Goal: Find contact information: Find contact information

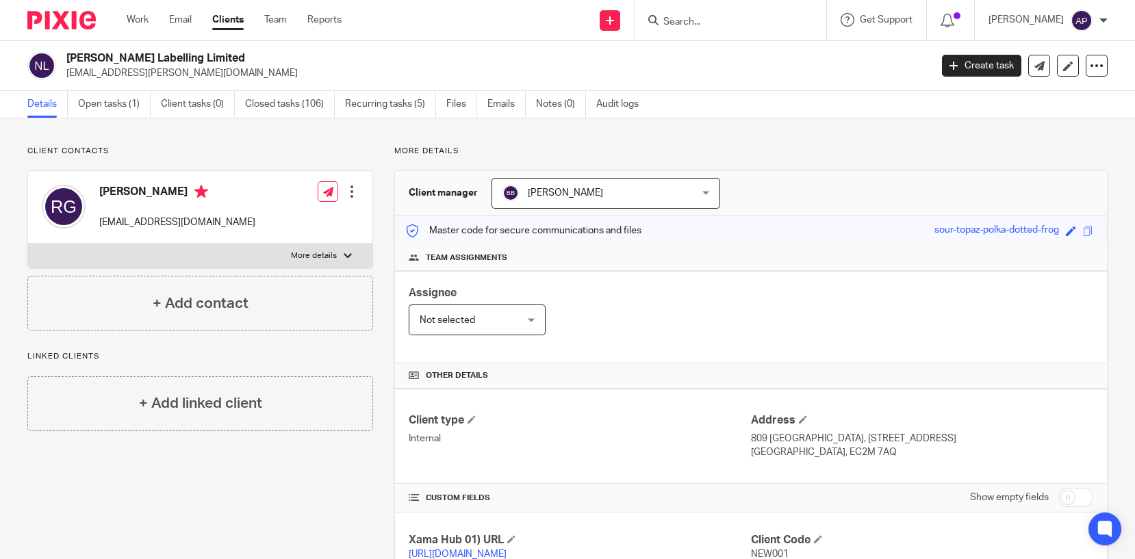
click at [711, 24] on input "Search" at bounding box center [723, 22] width 123 height 12
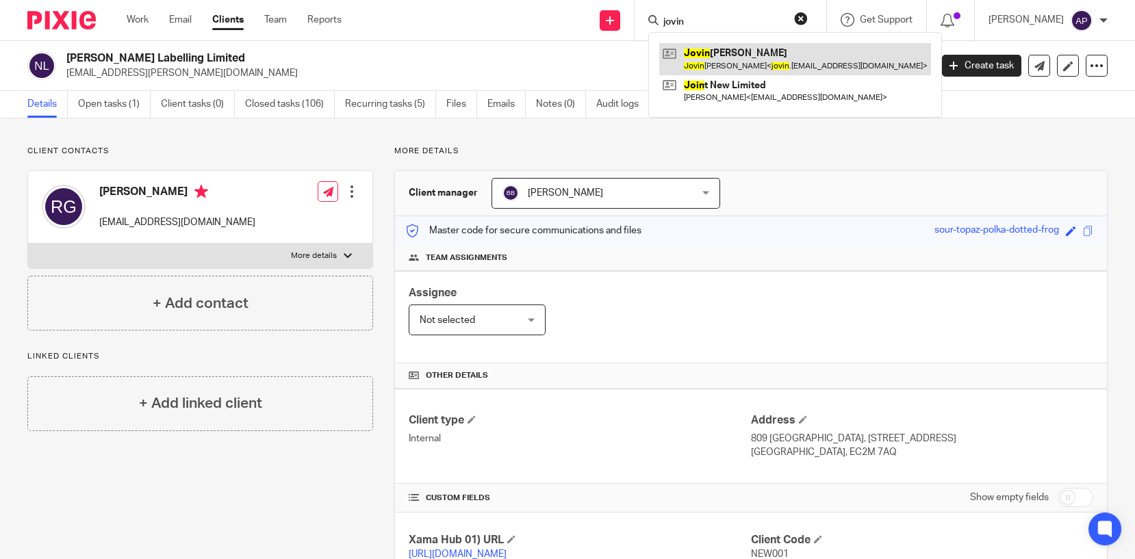
type input "jovin"
click at [851, 66] on link at bounding box center [795, 58] width 272 height 31
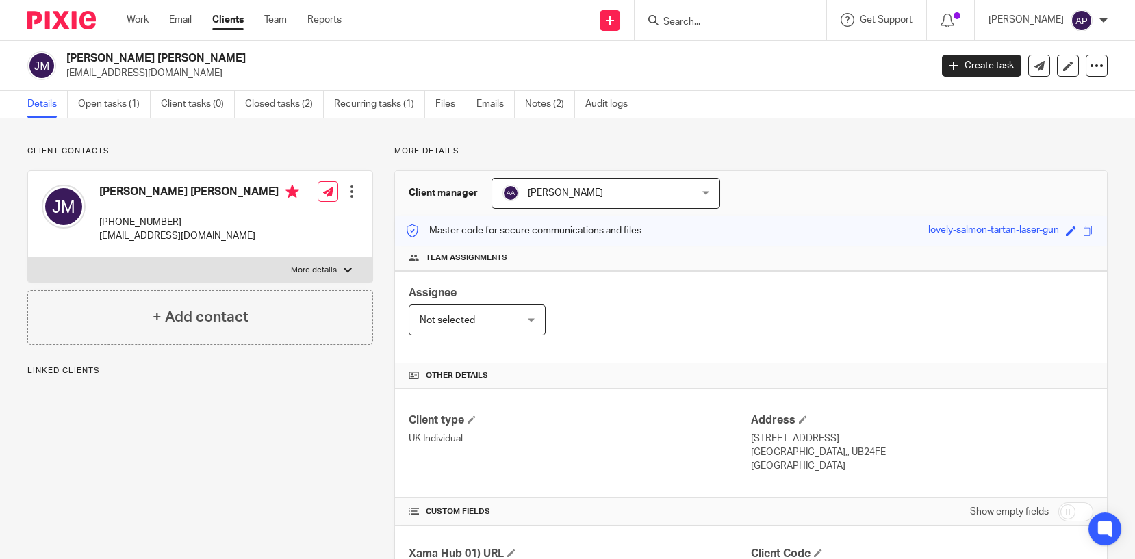
click at [261, 69] on div "Jovin Socorro Mendes jovin.mendes@yahoo.co.uk" at bounding box center [493, 65] width 855 height 29
drag, startPoint x: 261, startPoint y: 69, endPoint x: 220, endPoint y: 55, distance: 43.5
click at [220, 55] on h2 "Jovin Socorro Mendes" at bounding box center [408, 58] width 684 height 14
click at [211, 55] on h2 "Jovin Socorro Mendes" at bounding box center [408, 58] width 684 height 14
drag, startPoint x: 80, startPoint y: 56, endPoint x: 196, endPoint y: 56, distance: 116.4
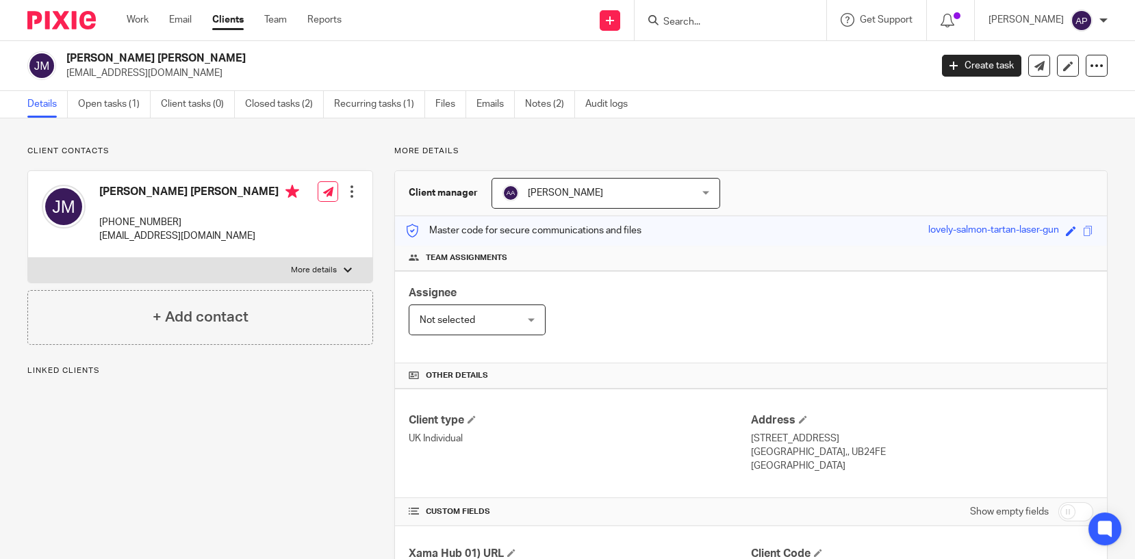
click at [196, 56] on div "Jovin Socorro Mendes jovin.mendes@yahoo.co.uk" at bounding box center [474, 65] width 894 height 29
copy h2 "Jovin Socorro Mendes"
click at [715, 19] on input "Search" at bounding box center [723, 22] width 123 height 12
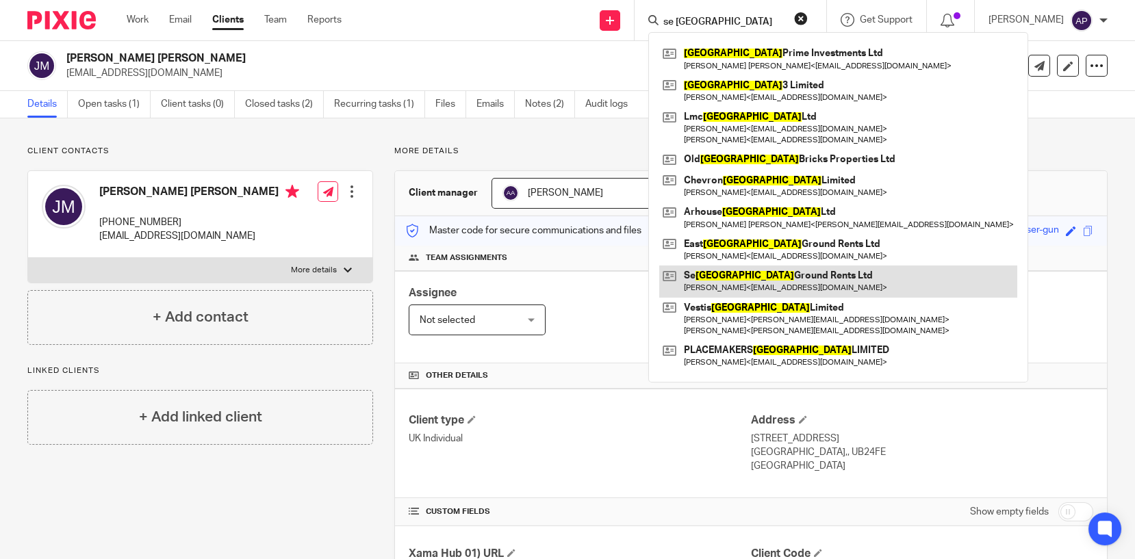
type input "se london"
click at [769, 280] on link at bounding box center [838, 281] width 358 height 31
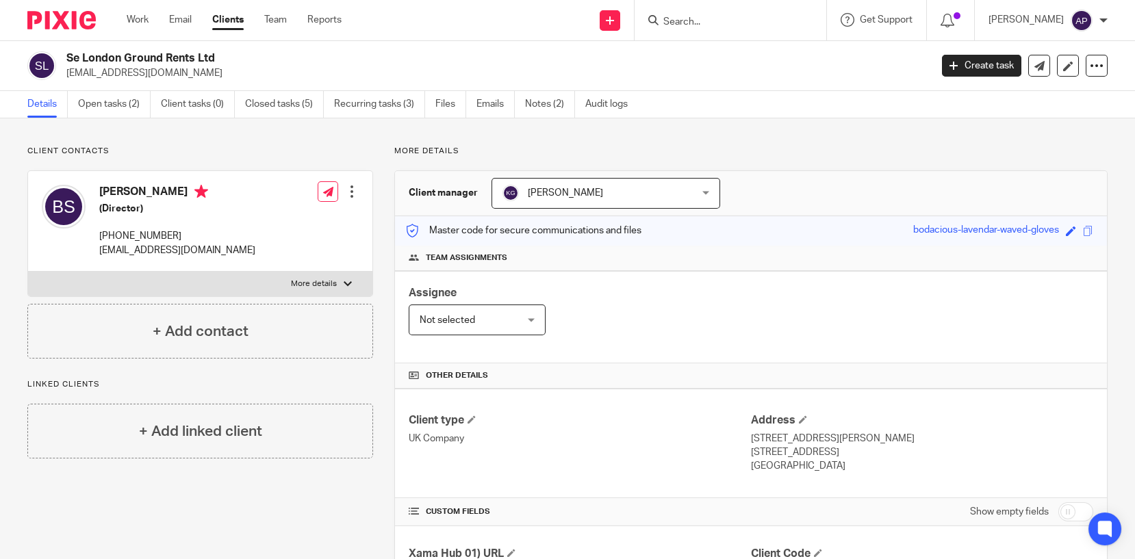
drag, startPoint x: 89, startPoint y: 53, endPoint x: 220, endPoint y: 53, distance: 130.7
click at [220, 53] on div "Se London Ground Rents Ltd [EMAIL_ADDRESS][DOMAIN_NAME]" at bounding box center [474, 65] width 894 height 29
drag, startPoint x: 65, startPoint y: 68, endPoint x: 193, endPoint y: 69, distance: 128.0
click at [193, 69] on div "Se London Ground Rents Ltd [EMAIL_ADDRESS][DOMAIN_NAME]" at bounding box center [474, 65] width 894 height 29
click at [695, 23] on input "Search" at bounding box center [723, 22] width 123 height 12
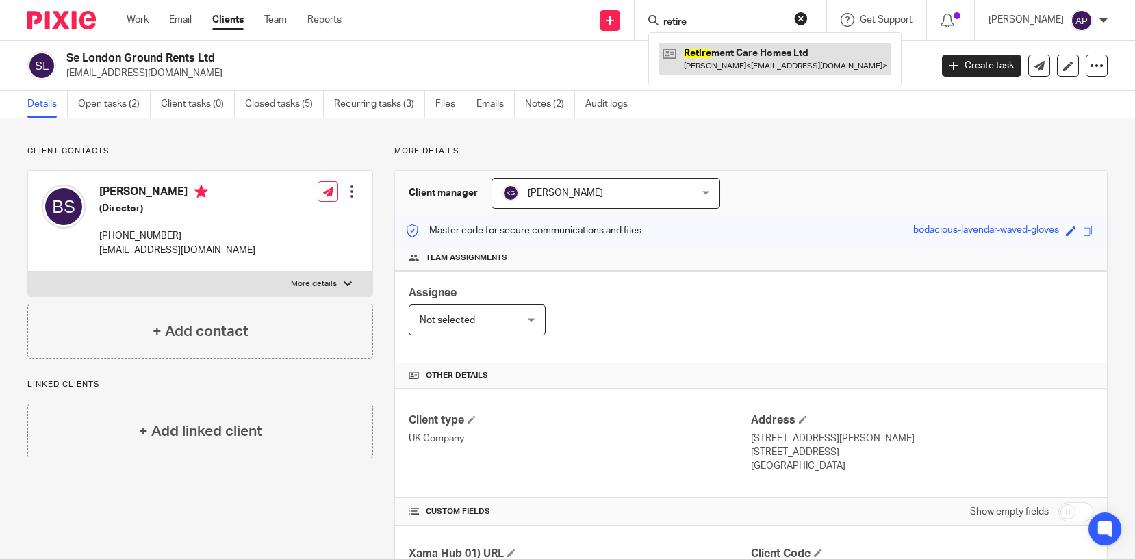
type input "retire"
click at [765, 60] on link at bounding box center [774, 58] width 231 height 31
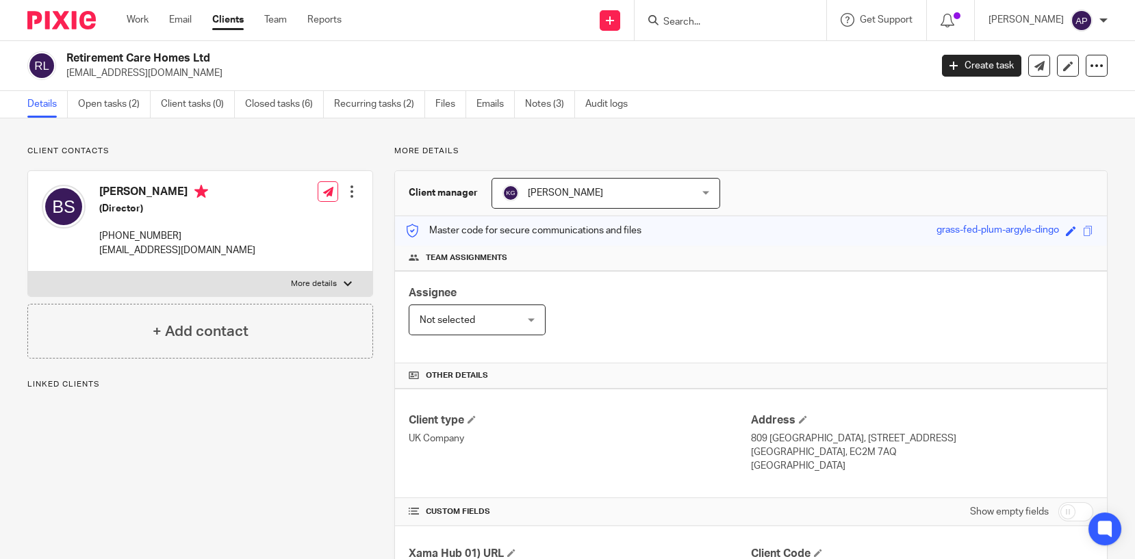
click at [224, 55] on h2 "Retirement Care Homes Ltd" at bounding box center [408, 58] width 684 height 14
click at [697, 23] on input "Search" at bounding box center [723, 22] width 123 height 12
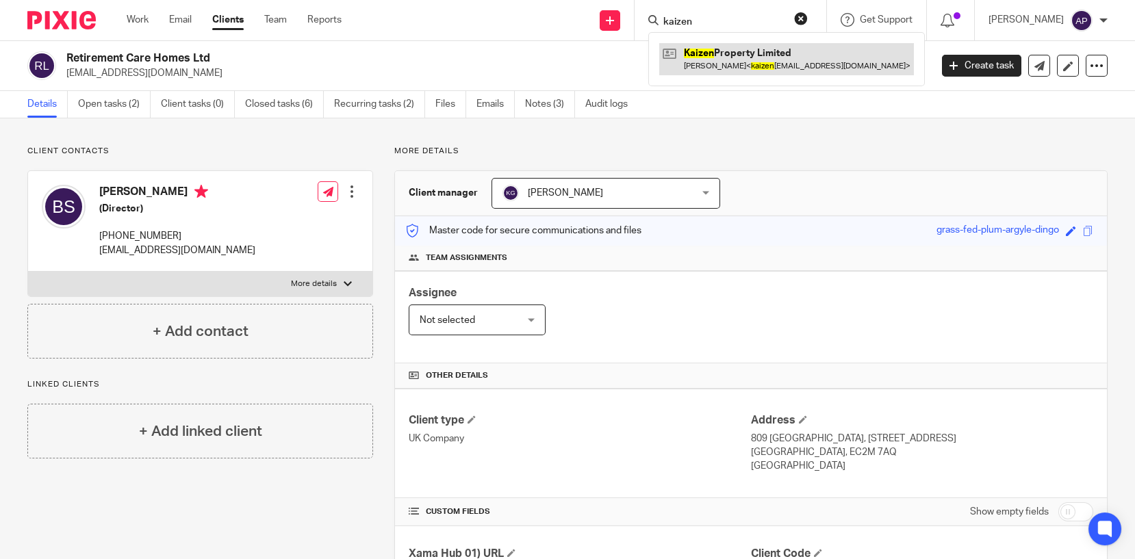
type input "kaizen"
click at [724, 45] on link at bounding box center [786, 58] width 255 height 31
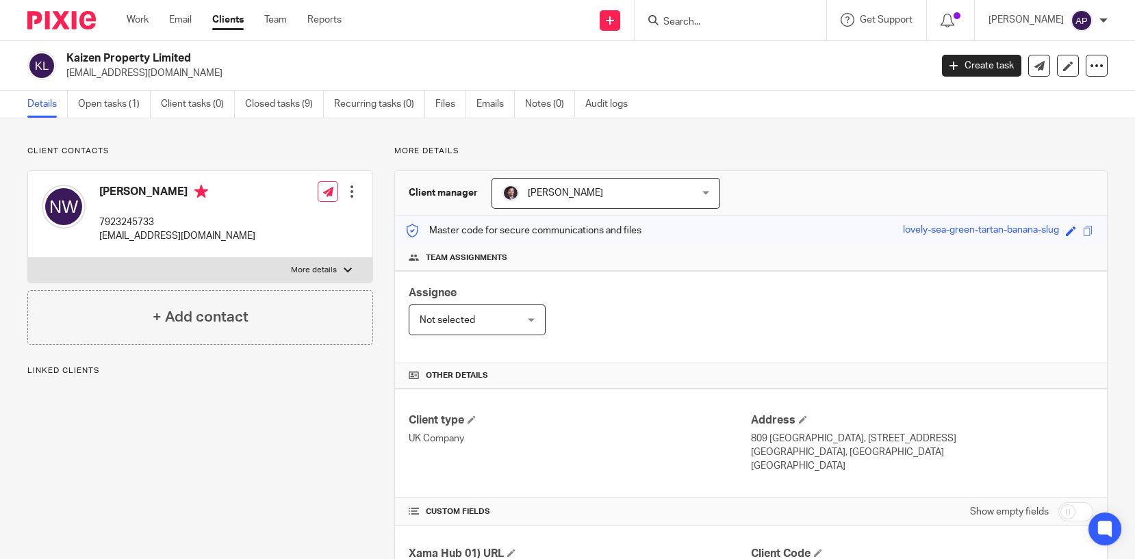
click at [193, 47] on div "Kaizen Property Limited kaizenpropertyltd@gmail.com Create task Update from Com…" at bounding box center [567, 66] width 1135 height 50
click at [702, 28] on form at bounding box center [735, 20] width 146 height 17
click at [702, 16] on input "Search" at bounding box center [723, 22] width 123 height 12
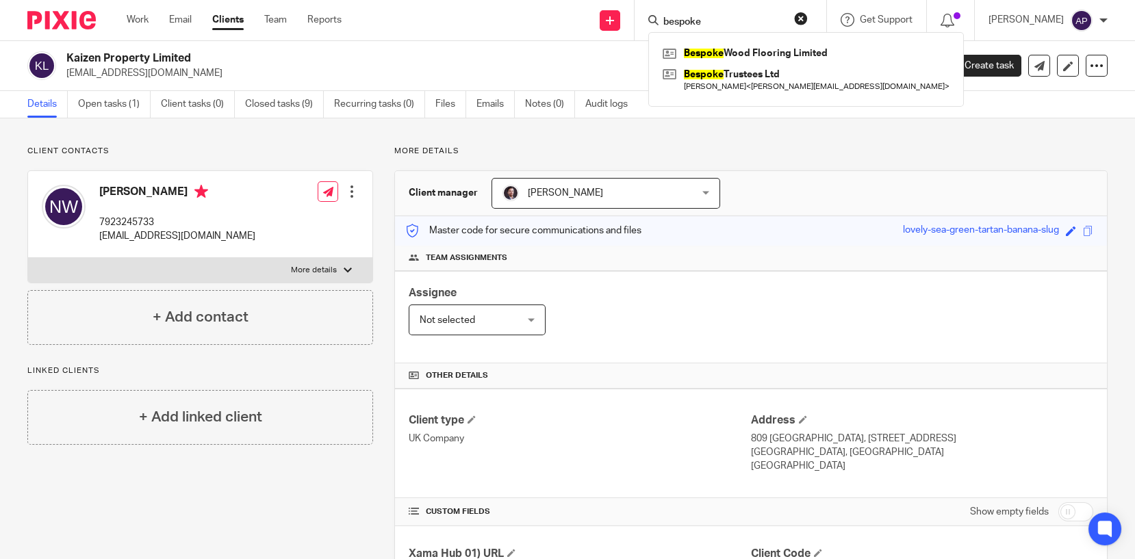
type input "bespoke"
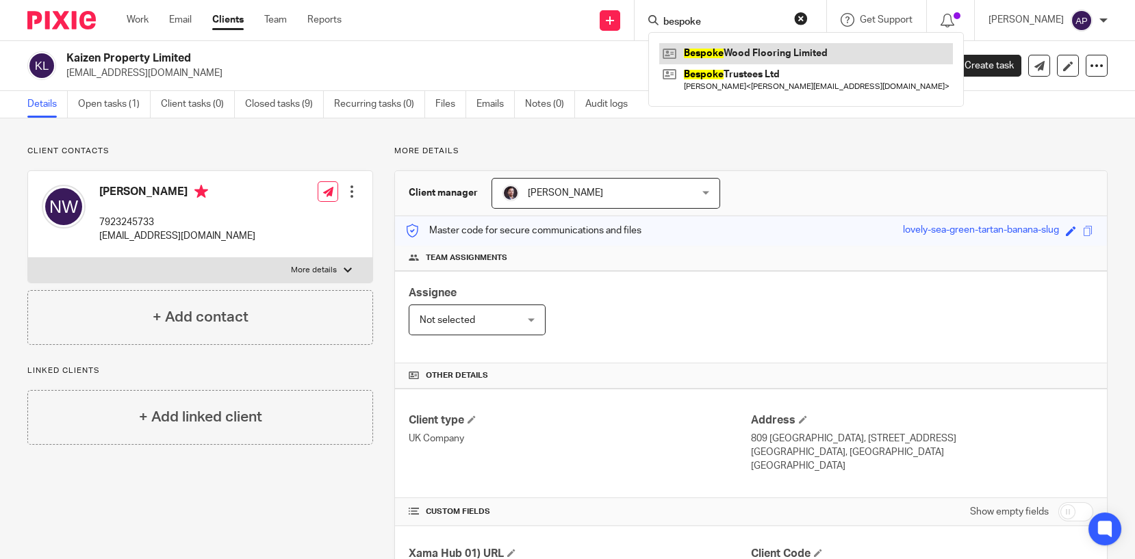
click at [765, 55] on link at bounding box center [806, 53] width 294 height 21
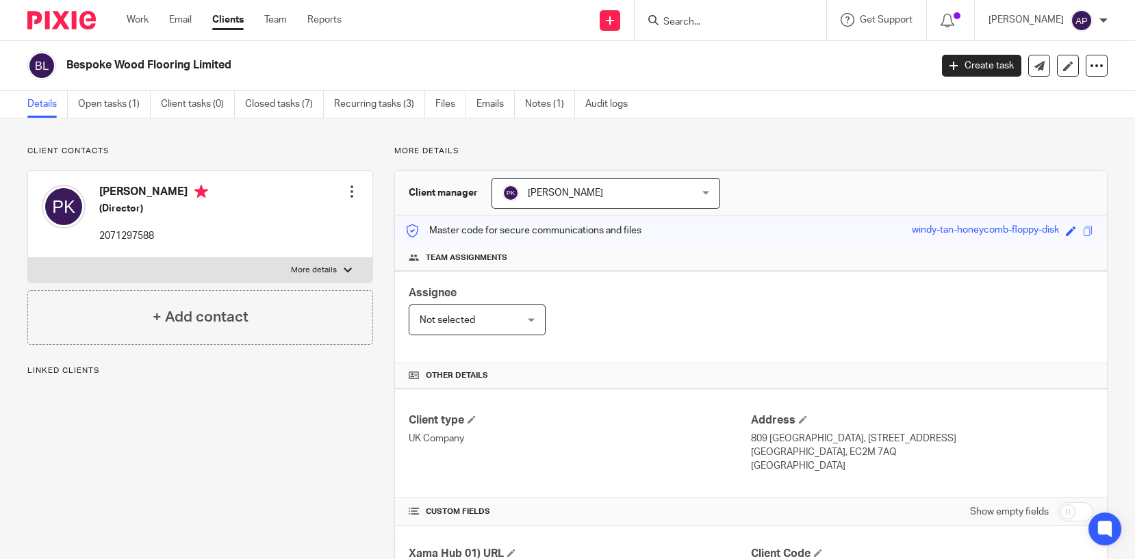
drag, startPoint x: 0, startPoint y: 0, endPoint x: 242, endPoint y: 64, distance: 249.9
click at [242, 64] on h2 "Bespoke Wood Flooring Limited" at bounding box center [408, 65] width 684 height 14
copy h2 "Bespoke Wood Flooring Limited"
click at [689, 25] on input "Search" at bounding box center [723, 22] width 123 height 12
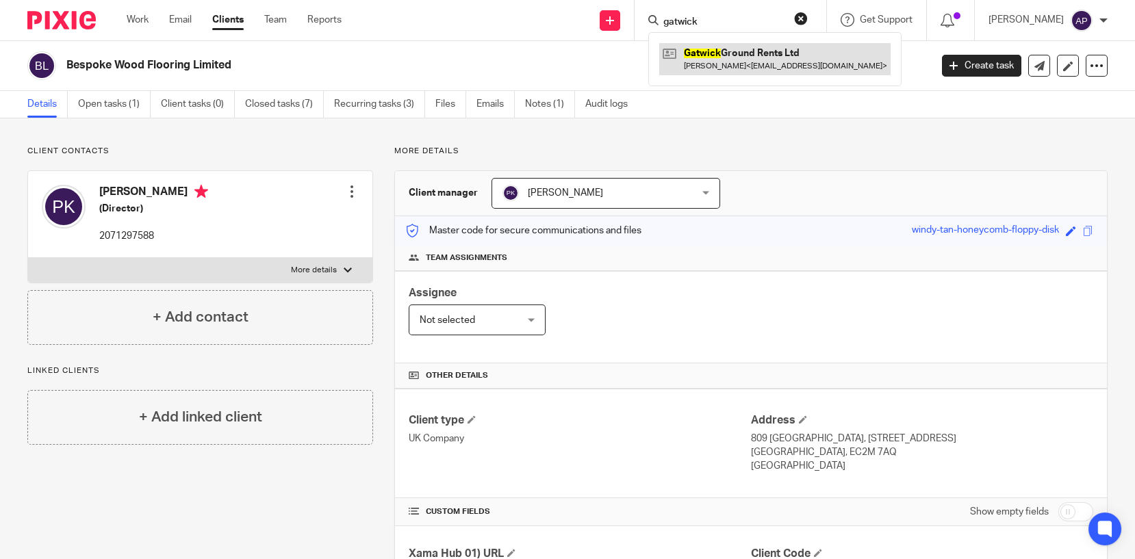
type input "gatwick"
click at [760, 55] on link at bounding box center [774, 58] width 231 height 31
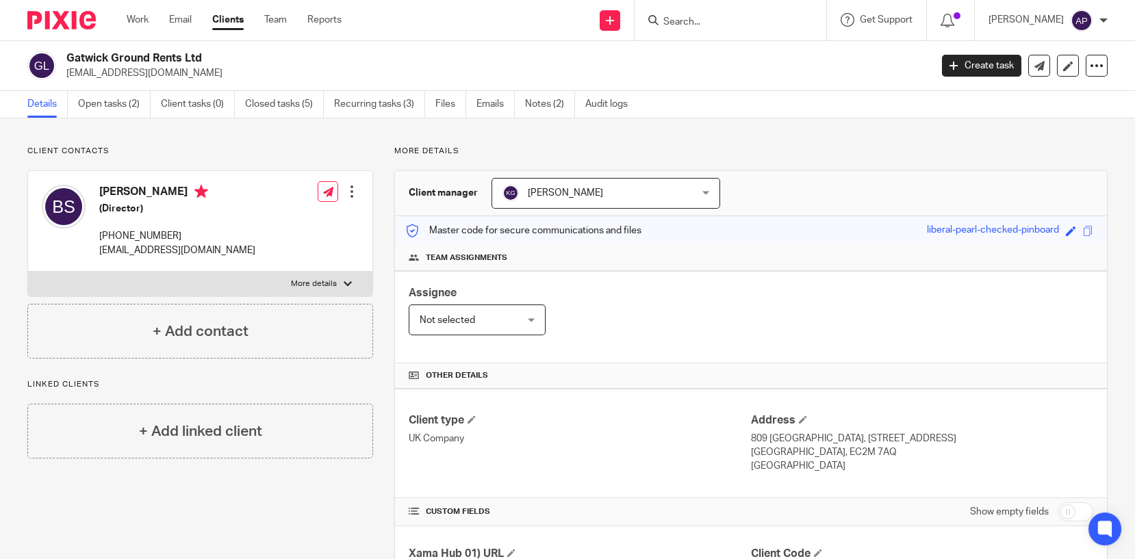
drag, startPoint x: 64, startPoint y: 56, endPoint x: 220, endPoint y: 57, distance: 155.4
click at [220, 57] on div "Gatwick Ground Rents Ltd [EMAIL_ADDRESS][DOMAIN_NAME]" at bounding box center [474, 65] width 894 height 29
copy h2 "Gatwick Ground Rents Ltd"
click at [705, 19] on input "Search" at bounding box center [723, 22] width 123 height 12
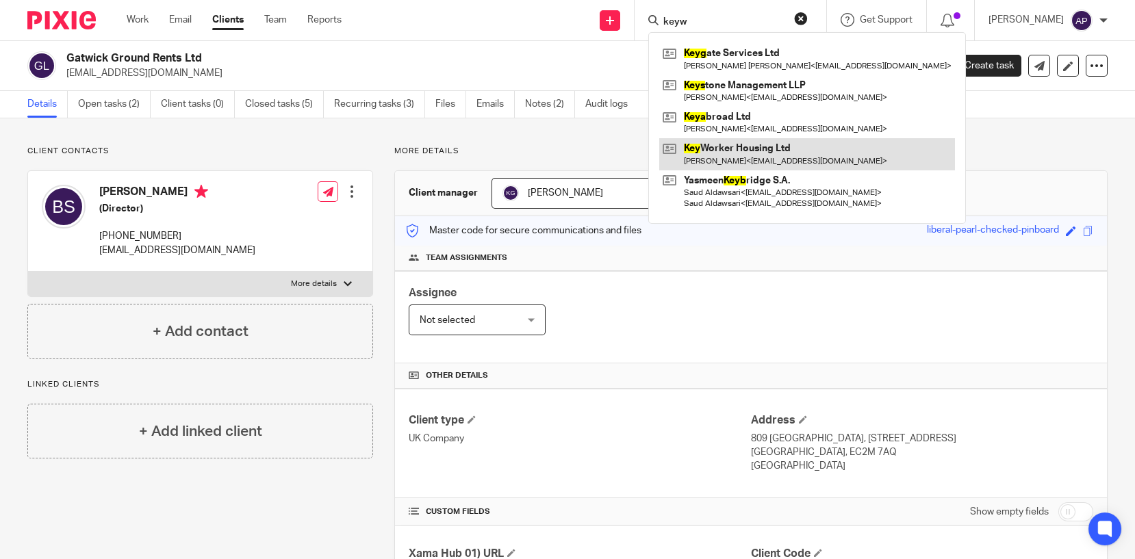
type input "keyw"
click at [749, 147] on link at bounding box center [807, 153] width 296 height 31
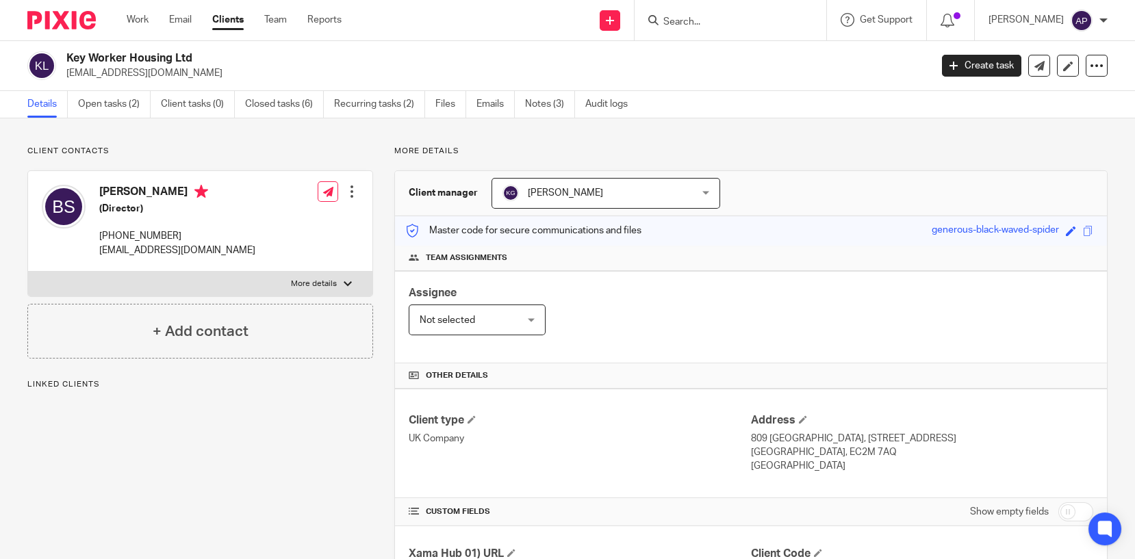
drag, startPoint x: 64, startPoint y: 55, endPoint x: 195, endPoint y: 53, distance: 131.4
click at [195, 53] on div "Key Worker Housing Ltd inter888national@gmail.com" at bounding box center [474, 65] width 894 height 29
copy h2 "Key Worker Housing Ltd"
click at [716, 23] on input "Search" at bounding box center [723, 22] width 123 height 12
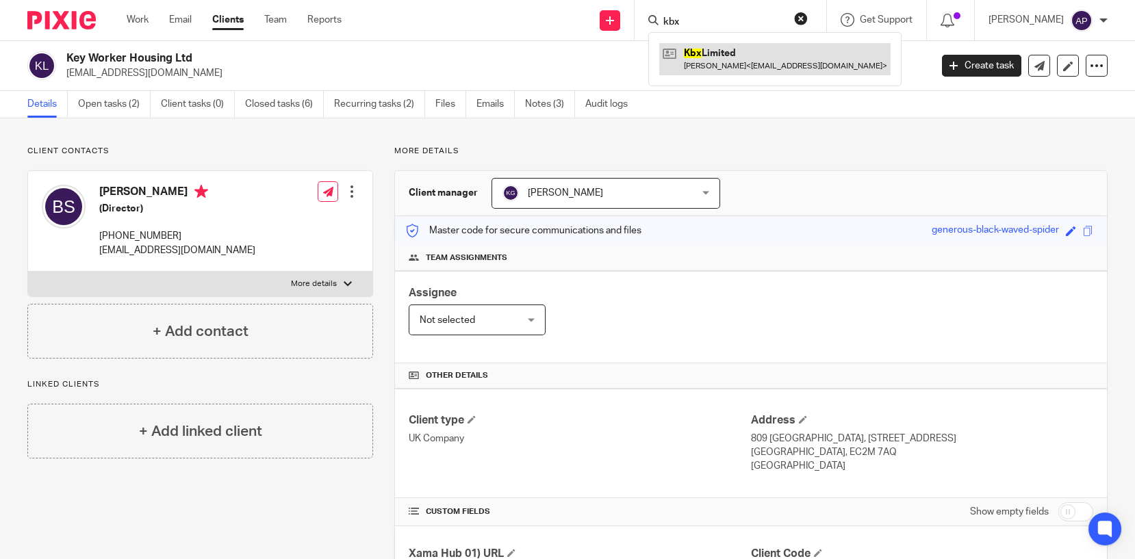
type input "kbx"
click at [756, 62] on link at bounding box center [774, 58] width 231 height 31
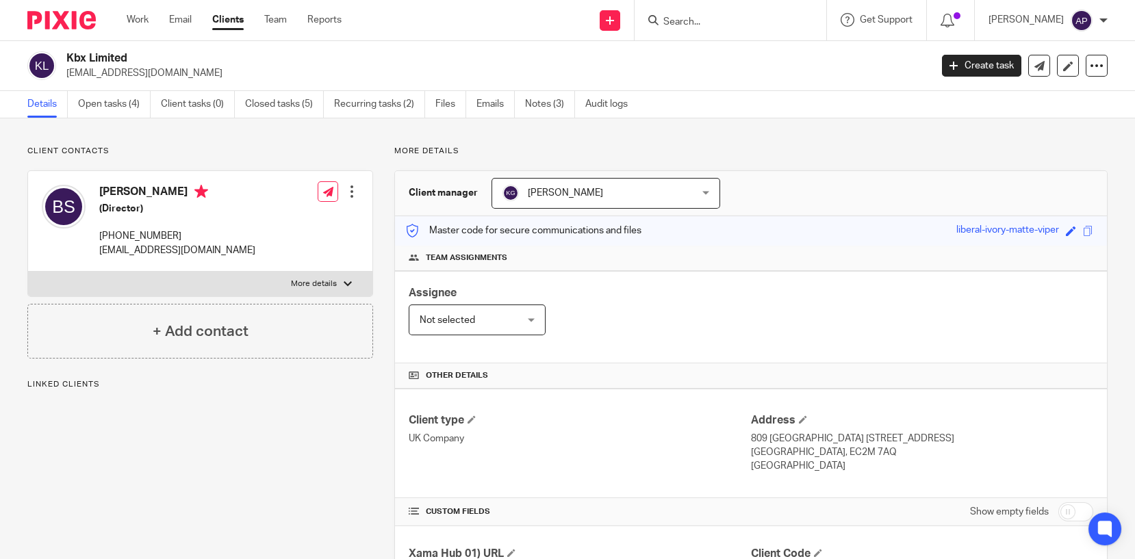
click at [130, 51] on h2 "Kbx Limited" at bounding box center [408, 58] width 684 height 14
drag, startPoint x: 64, startPoint y: 70, endPoint x: 207, endPoint y: 73, distance: 142.4
click at [207, 73] on div "Kbx Limited [EMAIL_ADDRESS][DOMAIN_NAME]" at bounding box center [474, 65] width 894 height 29
copy p "[EMAIL_ADDRESS][DOMAIN_NAME]"
click at [124, 188] on h4 "[PERSON_NAME]" at bounding box center [177, 193] width 156 height 17
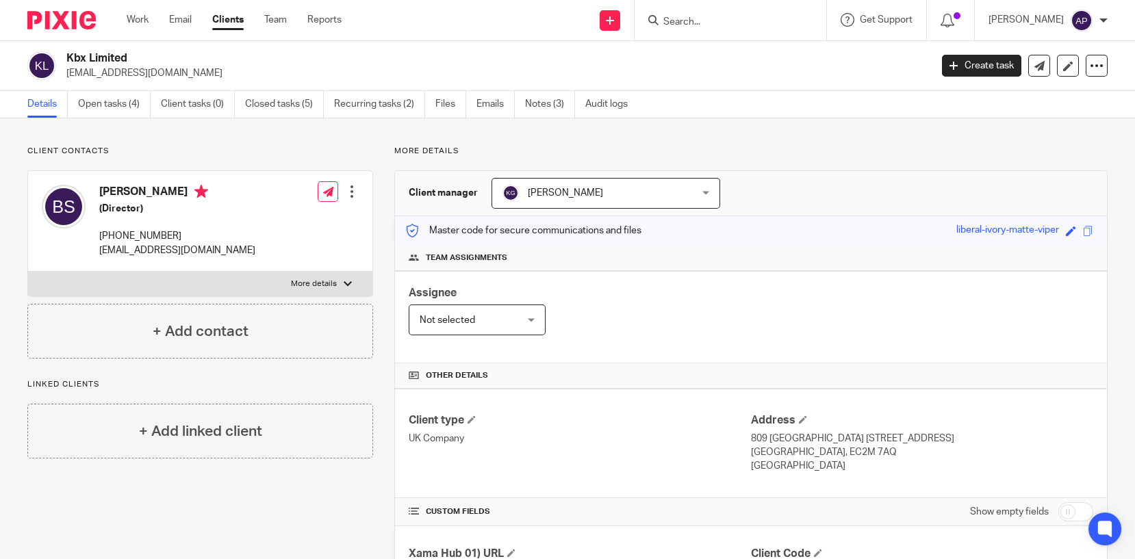
click at [124, 188] on h4 "[PERSON_NAME]" at bounding box center [177, 193] width 156 height 17
copy h4 "[PERSON_NAME]"
drag, startPoint x: 68, startPoint y: 55, endPoint x: 153, endPoint y: 54, distance: 85.6
click at [153, 54] on h2 "Kbx Limited" at bounding box center [408, 58] width 684 height 14
copy h2 "Kbx Limited"
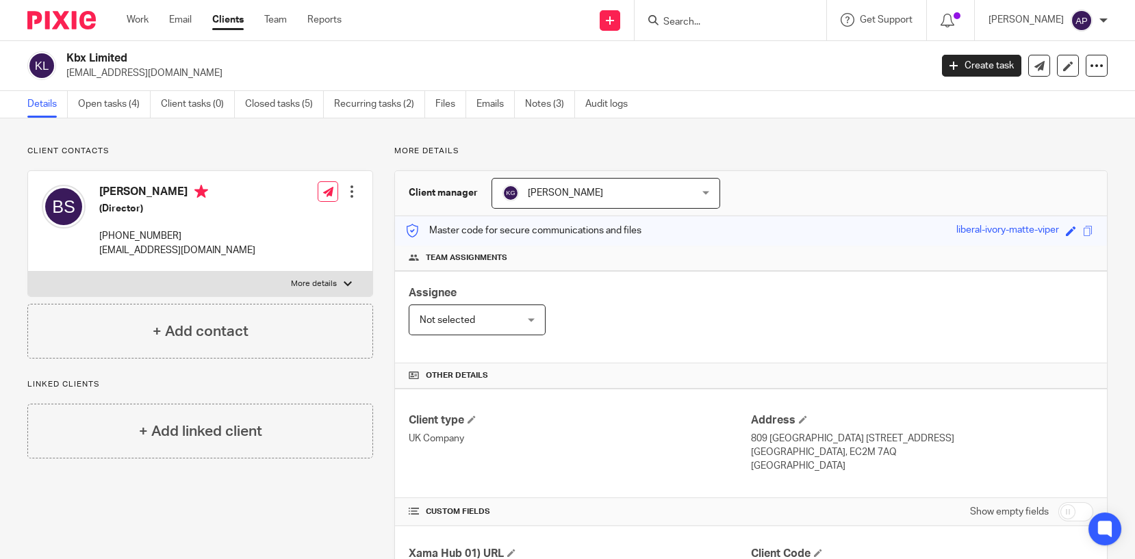
drag, startPoint x: 64, startPoint y: 71, endPoint x: 199, endPoint y: 70, distance: 134.8
click at [199, 70] on div "Kbx Limited inter888national@gmail.com" at bounding box center [474, 65] width 894 height 29
copy p "[EMAIL_ADDRESS][DOMAIN_NAME]"
click at [118, 188] on h4 "[PERSON_NAME]" at bounding box center [177, 193] width 156 height 17
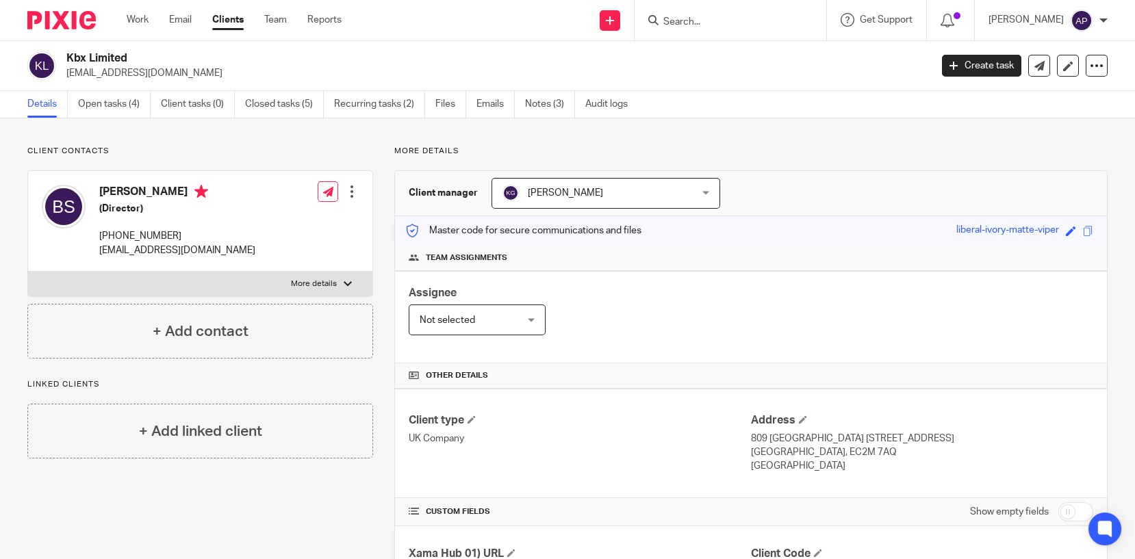
copy h4 "Balbinder"
click at [711, 17] on input "Search" at bounding box center [723, 22] width 123 height 12
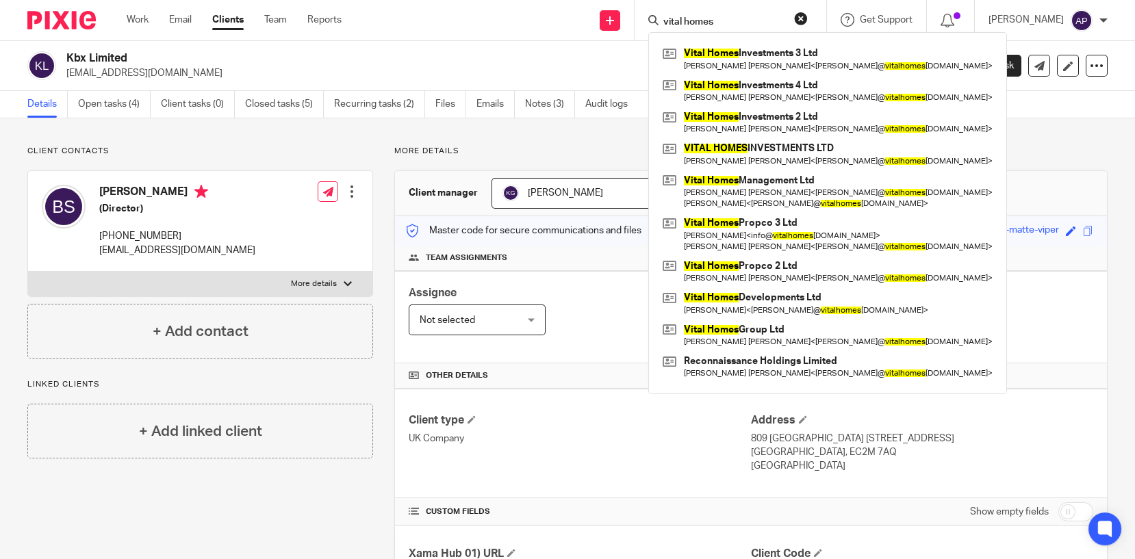
type input "vital homes"
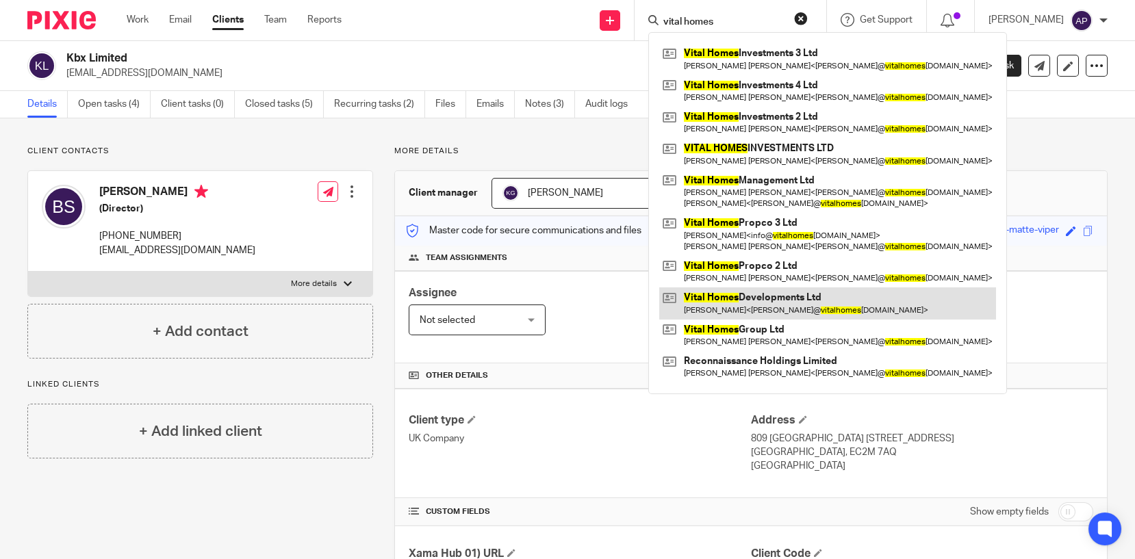
click at [769, 305] on link at bounding box center [827, 302] width 337 height 31
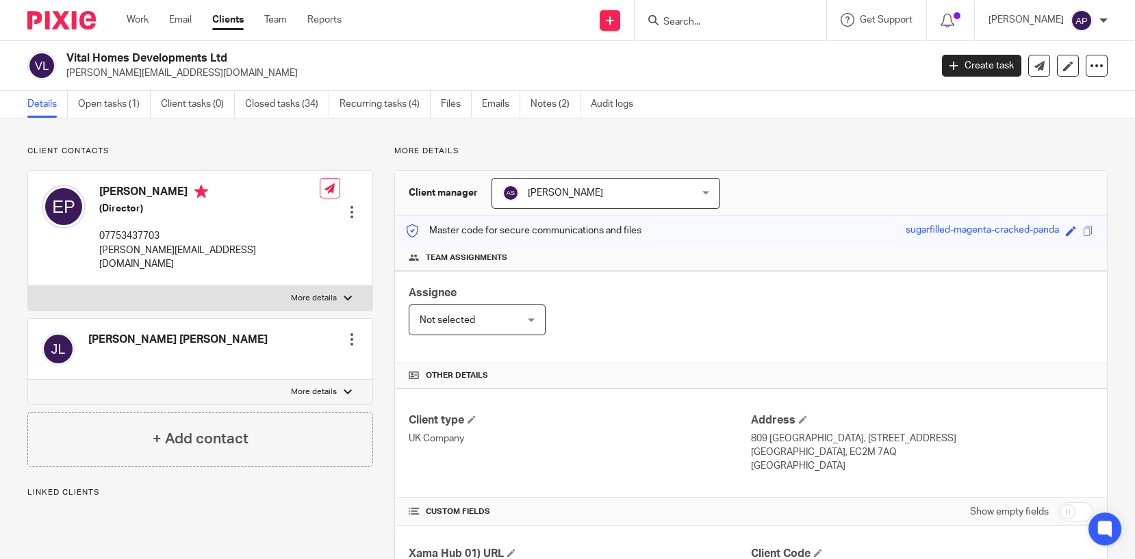
click at [236, 54] on h2 "Vital Homes Developments Ltd" at bounding box center [408, 58] width 684 height 14
drag, startPoint x: 65, startPoint y: 70, endPoint x: 195, endPoint y: 71, distance: 130.0
click at [195, 71] on div "Vital Homes Developments Ltd james@vitalhomesgroup.com" at bounding box center [474, 65] width 894 height 29
copy p "james@vitalhomesgroup.com"
click at [106, 185] on h4 "Elena PASHEVKINA" at bounding box center [209, 193] width 220 height 17
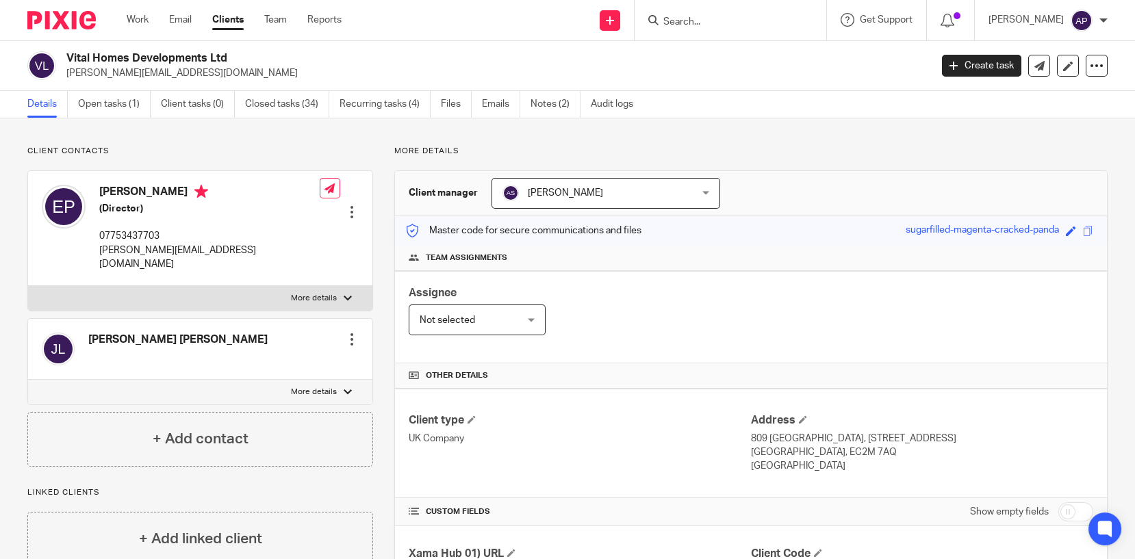
click at [106, 185] on h4 "Elena PASHEVKINA" at bounding box center [209, 193] width 220 height 17
copy h4 "Elena"
click at [687, 19] on input "Search" at bounding box center [723, 22] width 123 height 12
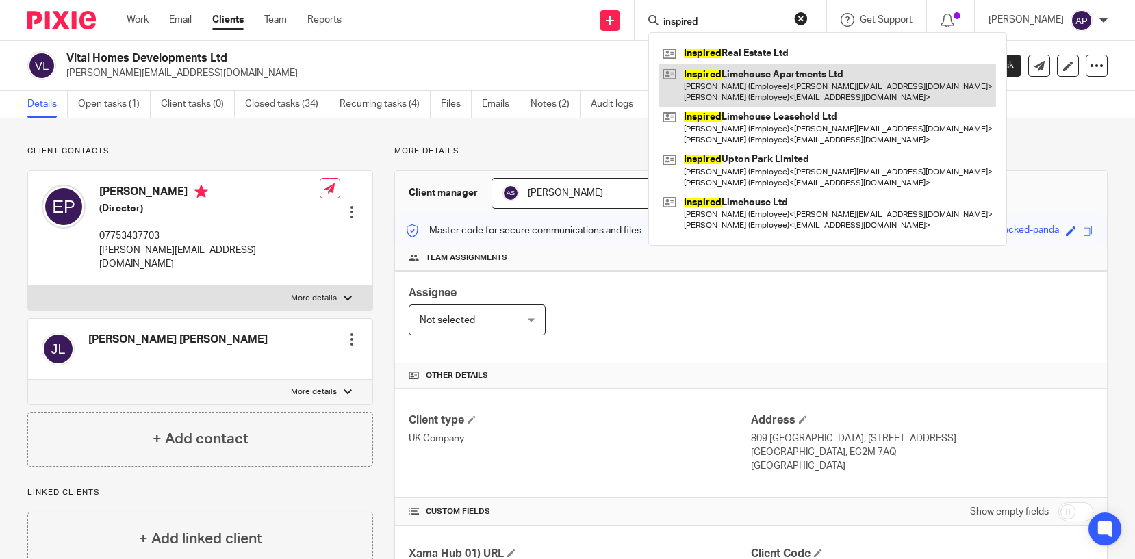
type input "inspired"
click at [773, 86] on link at bounding box center [827, 85] width 337 height 42
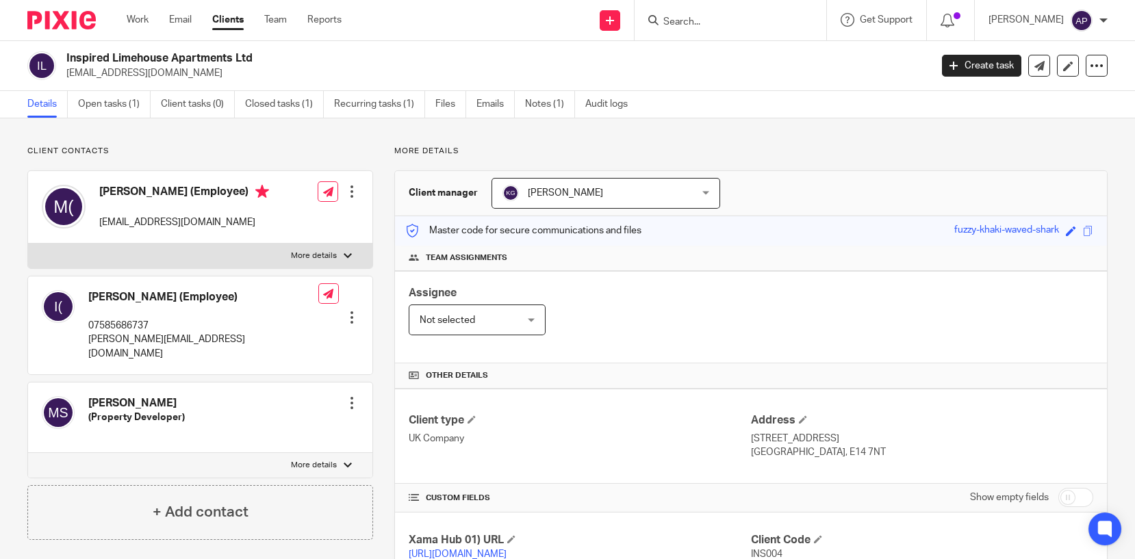
drag, startPoint x: 66, startPoint y: 56, endPoint x: 283, endPoint y: 49, distance: 217.1
click at [283, 49] on div "Inspired Limehouse Apartments Ltd [EMAIL_ADDRESS][DOMAIN_NAME] Create task Upda…" at bounding box center [567, 66] width 1135 height 50
copy h2 "Inspired Limehouse Apartments Ltd"
click at [103, 189] on h4 "[PERSON_NAME] (Employee)" at bounding box center [184, 193] width 170 height 17
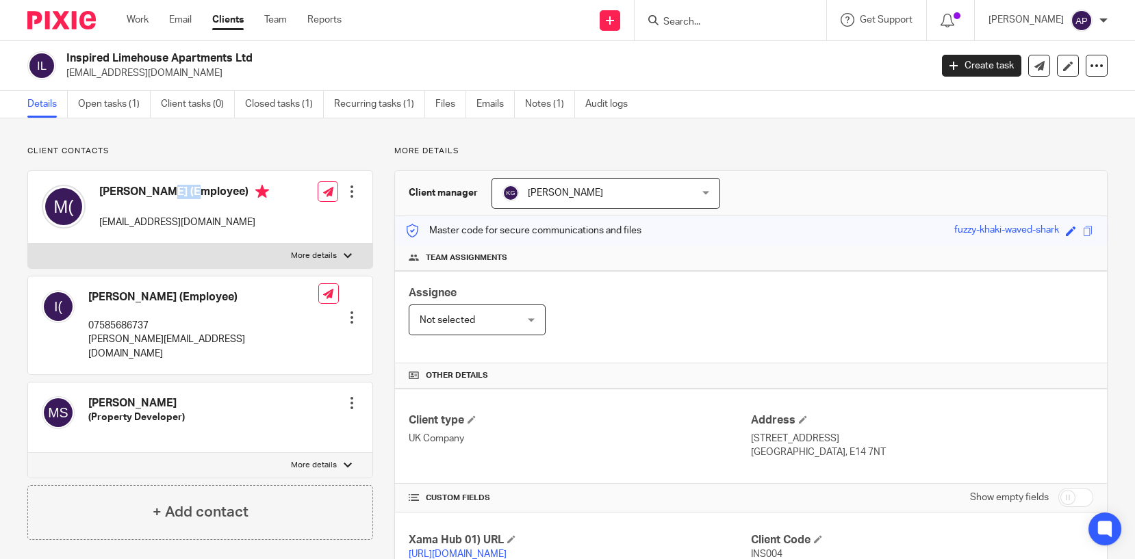
copy h4 "Mila"
click at [716, 25] on input "Search" at bounding box center [723, 22] width 123 height 12
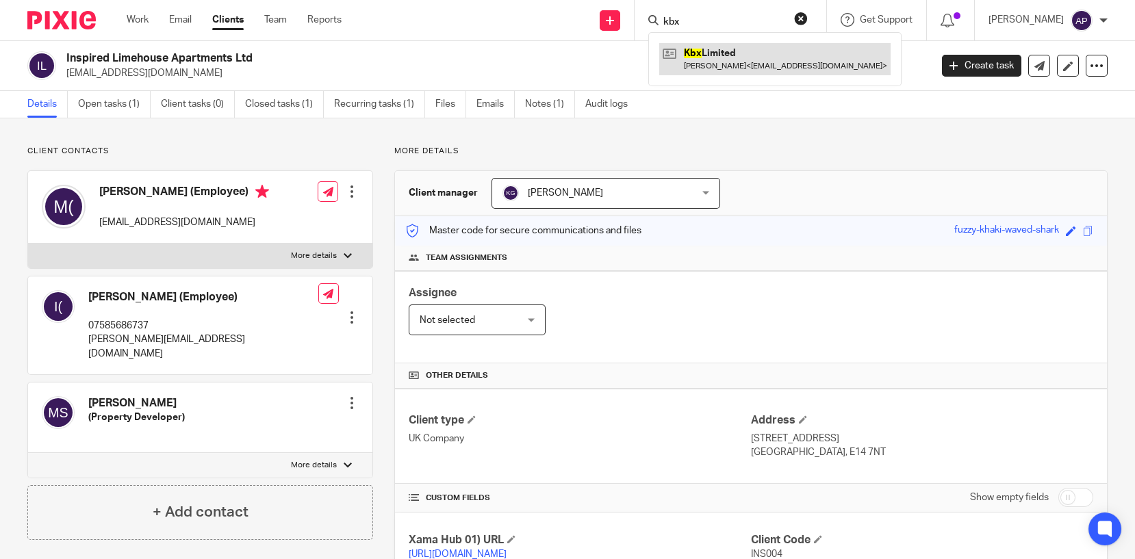
type input "kbx"
click at [750, 51] on link at bounding box center [774, 58] width 231 height 31
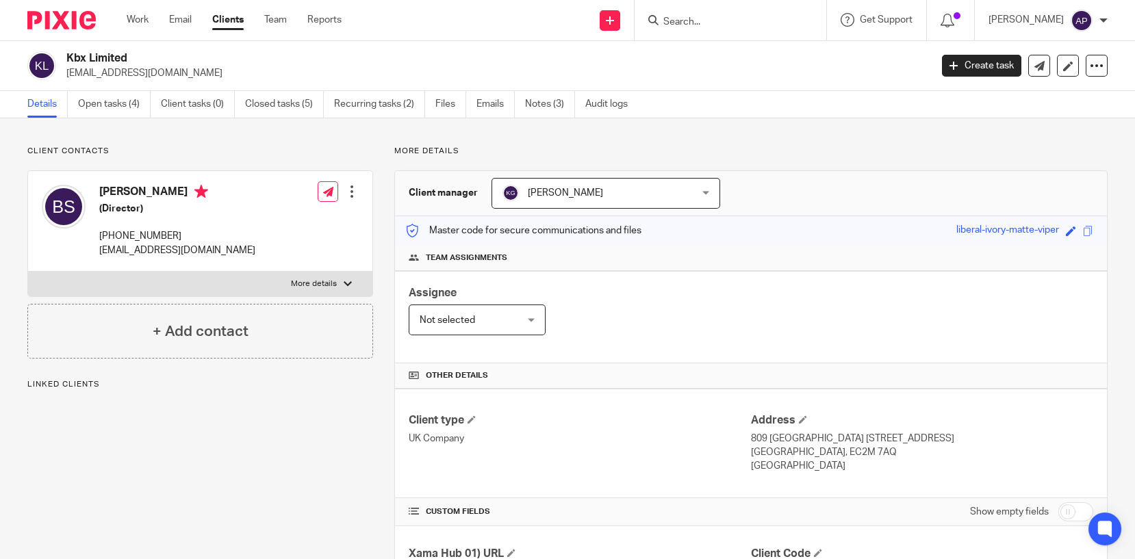
drag, startPoint x: 0, startPoint y: 0, endPoint x: 141, endPoint y: 53, distance: 150.5
click at [141, 53] on h2 "Kbx Limited" at bounding box center [408, 58] width 684 height 14
copy h2 "Kbx Limited"
drag, startPoint x: 66, startPoint y: 69, endPoint x: 201, endPoint y: 69, distance: 134.8
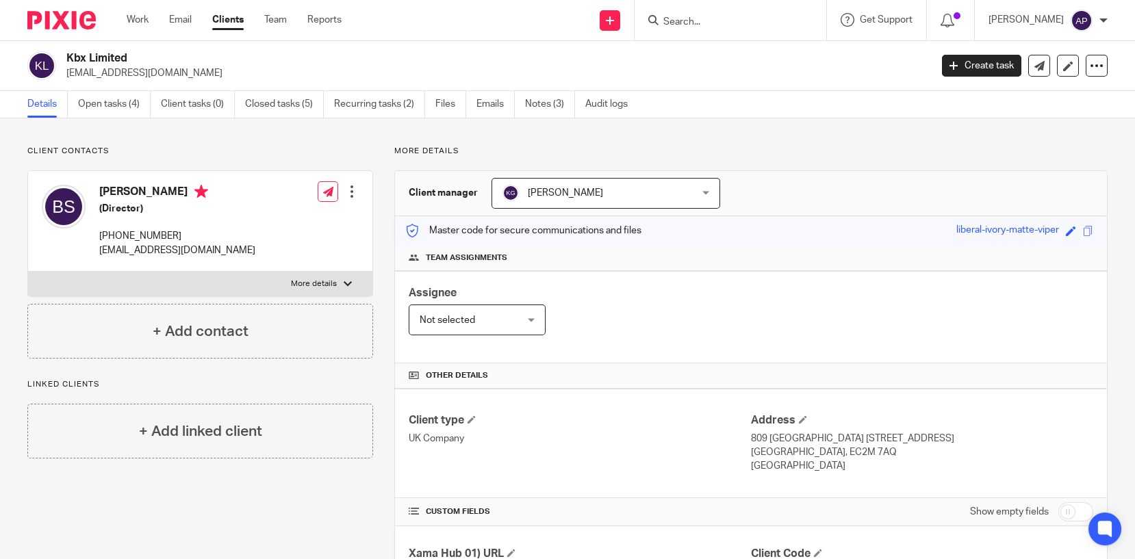
click at [201, 69] on p "[EMAIL_ADDRESS][DOMAIN_NAME]" at bounding box center [493, 73] width 855 height 14
copy p "[EMAIL_ADDRESS][DOMAIN_NAME]"
click at [125, 185] on h4 "[PERSON_NAME]" at bounding box center [177, 193] width 156 height 17
copy h4 "Balbinder"
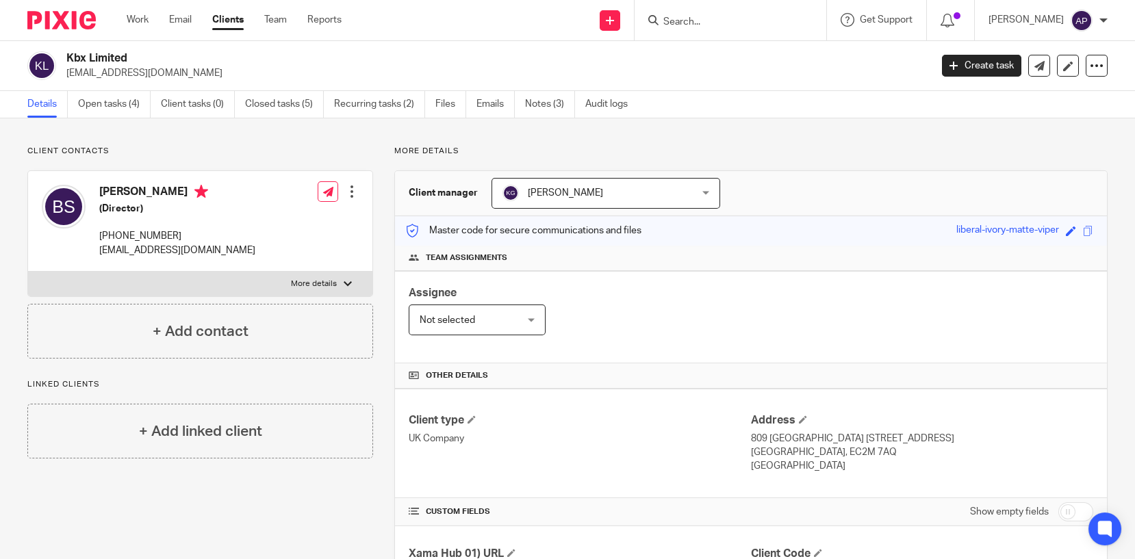
click at [682, 21] on input "Search" at bounding box center [723, 22] width 123 height 12
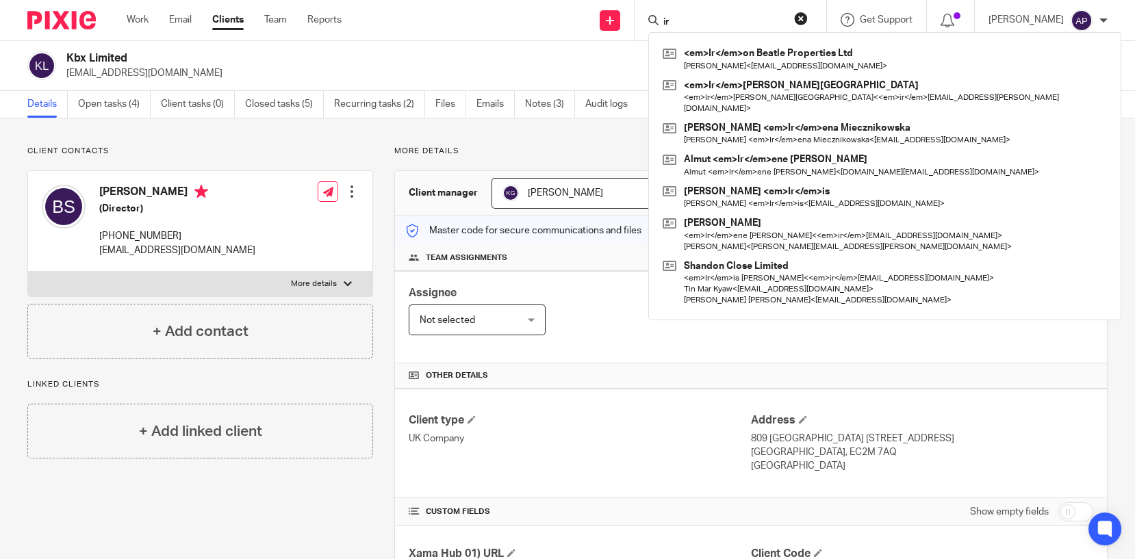
type input "i"
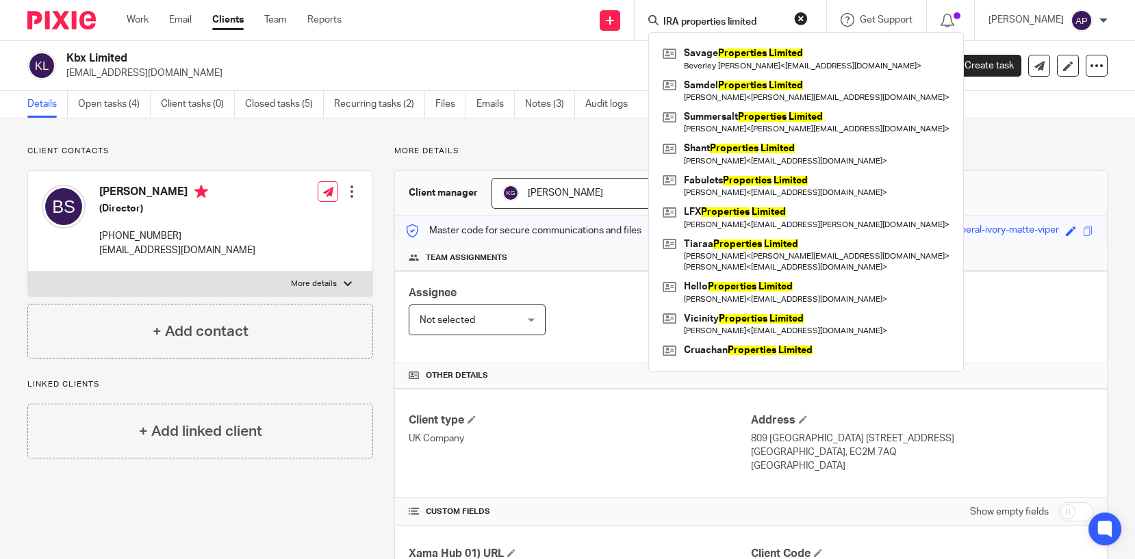
type input "IRA properties limited"
click button "submit" at bounding box center [0, 0] width 0 height 0
click at [808, 16] on button "reset" at bounding box center [801, 19] width 14 height 14
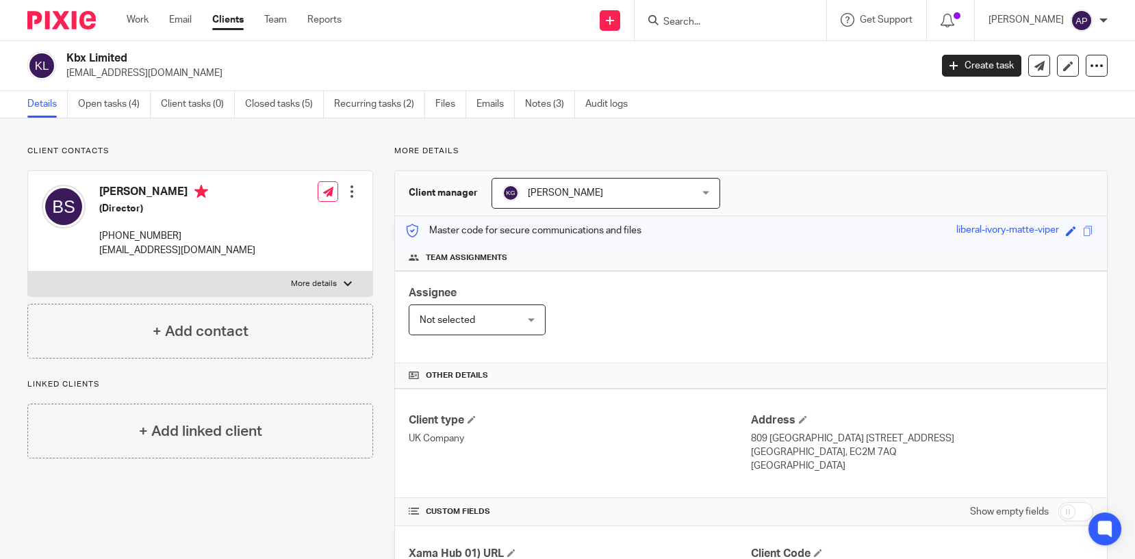
click at [693, 16] on input "Search" at bounding box center [723, 22] width 123 height 12
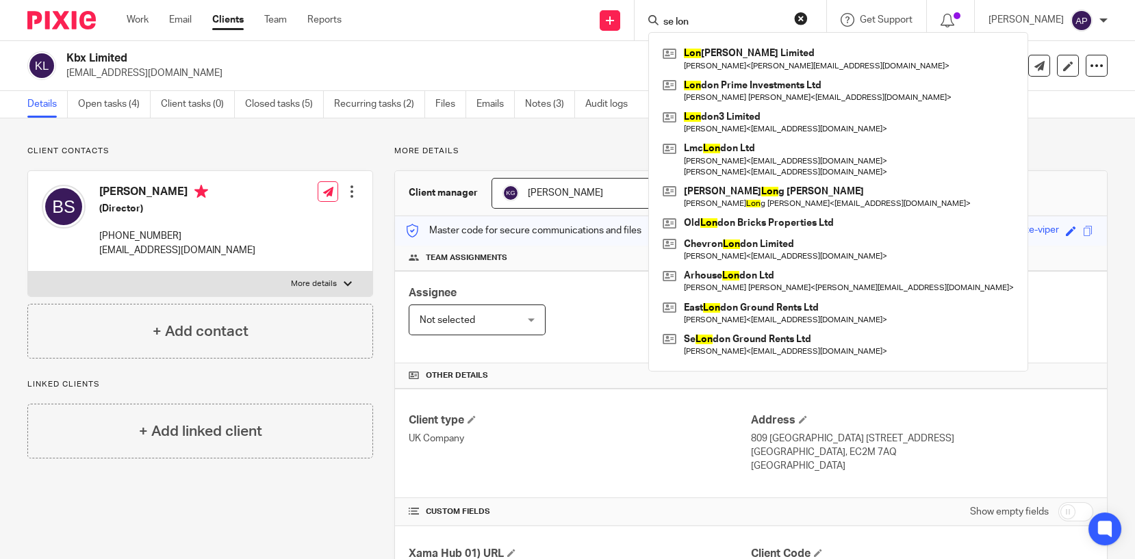
type input "se lon"
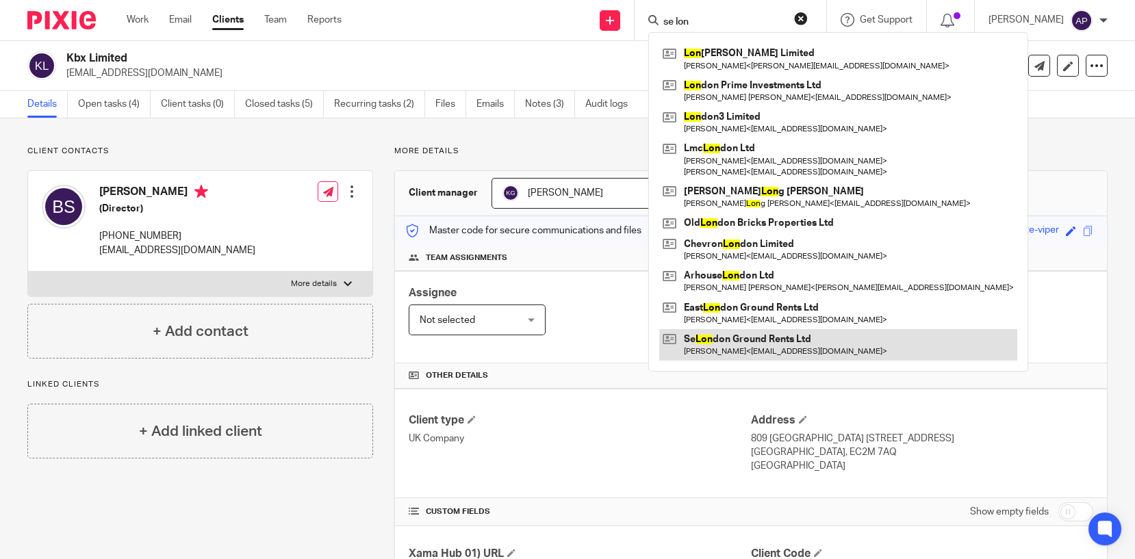
drag, startPoint x: 778, startPoint y: 336, endPoint x: 785, endPoint y: 331, distance: 8.9
click at [778, 336] on link at bounding box center [838, 344] width 358 height 31
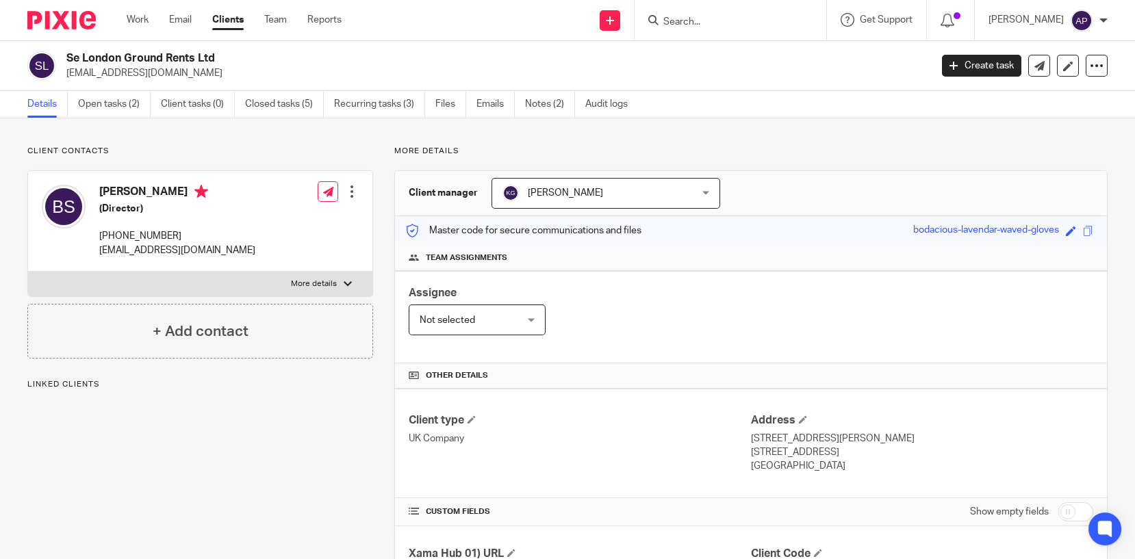
drag, startPoint x: 66, startPoint y: 55, endPoint x: 225, endPoint y: 54, distance: 158.8
click at [225, 54] on h2 "Se London Ground Rents Ltd" at bounding box center [408, 58] width 684 height 14
copy h2 "Se London Ground Rents Ltd"
click at [677, 23] on input "Search" at bounding box center [723, 22] width 123 height 12
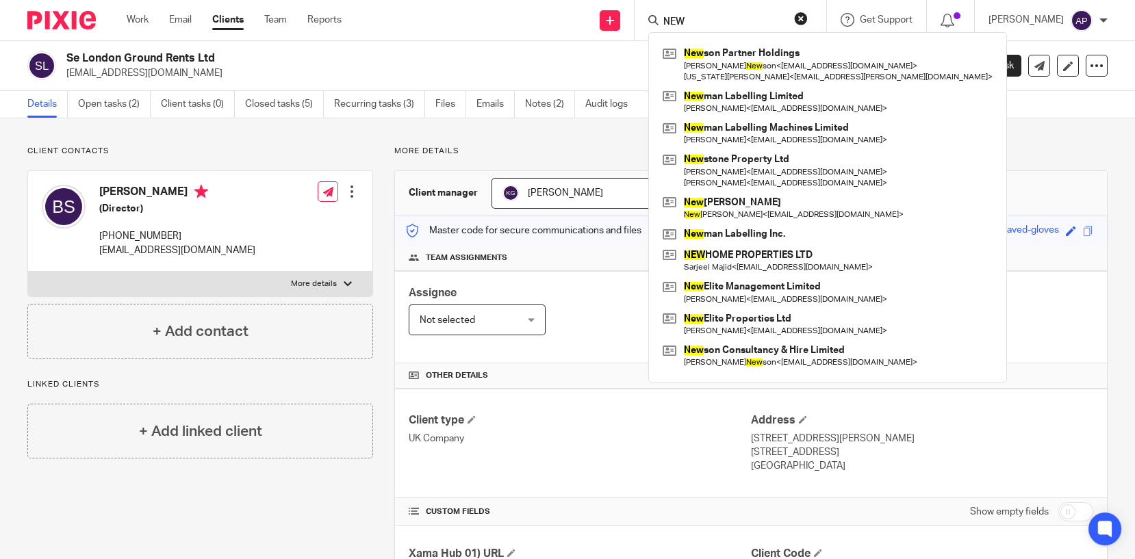
type input "NEW"
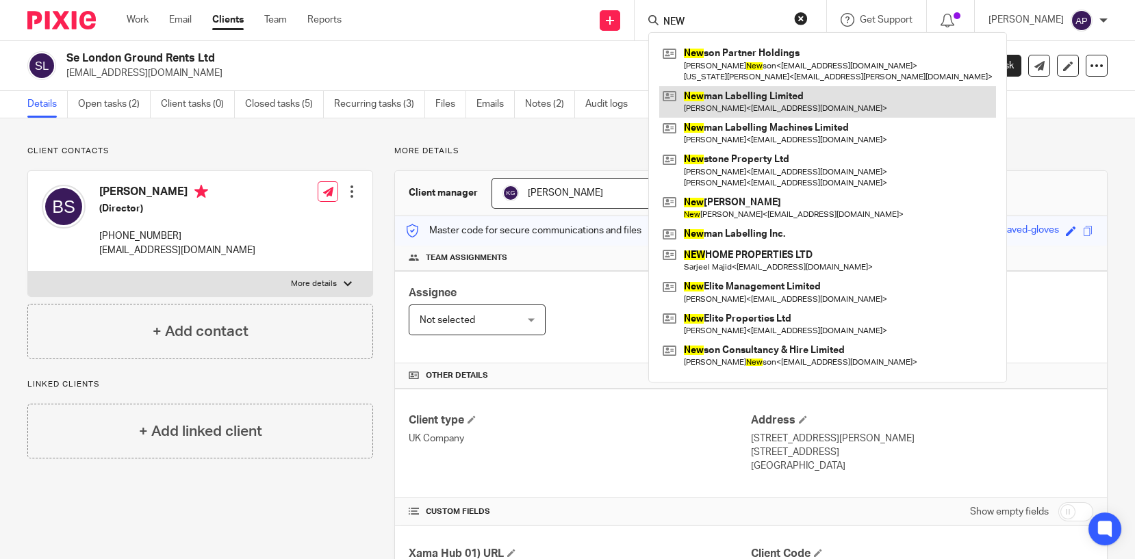
click at [749, 103] on link at bounding box center [827, 101] width 337 height 31
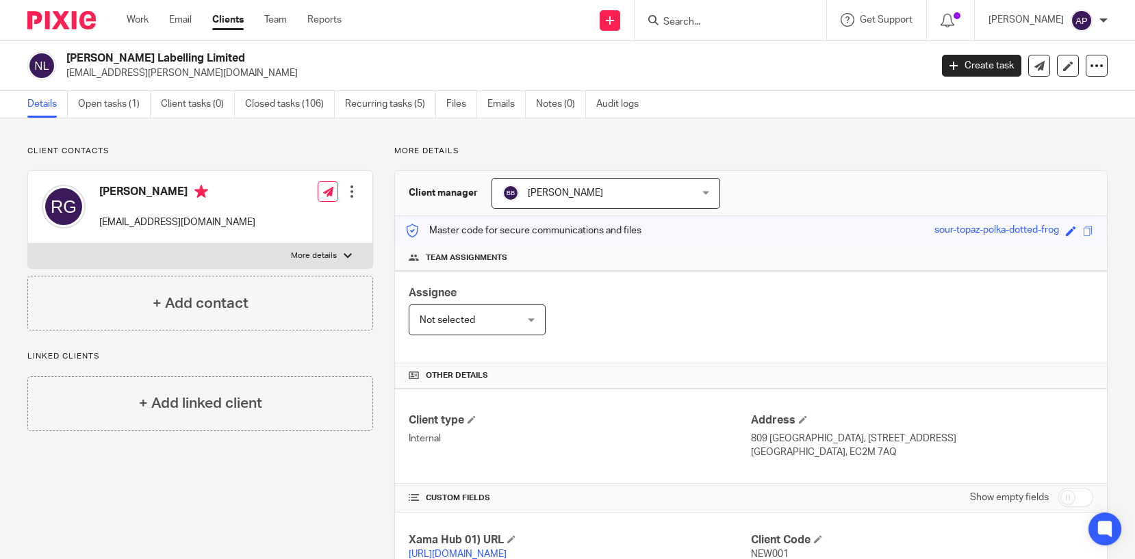
drag, startPoint x: 66, startPoint y: 55, endPoint x: 242, endPoint y: 52, distance: 175.3
click at [242, 52] on h2 "Newman Labelling Limited" at bounding box center [408, 58] width 684 height 14
copy h2 "Newman Labelling Limited"
click at [684, 21] on input "Search" at bounding box center [723, 22] width 123 height 12
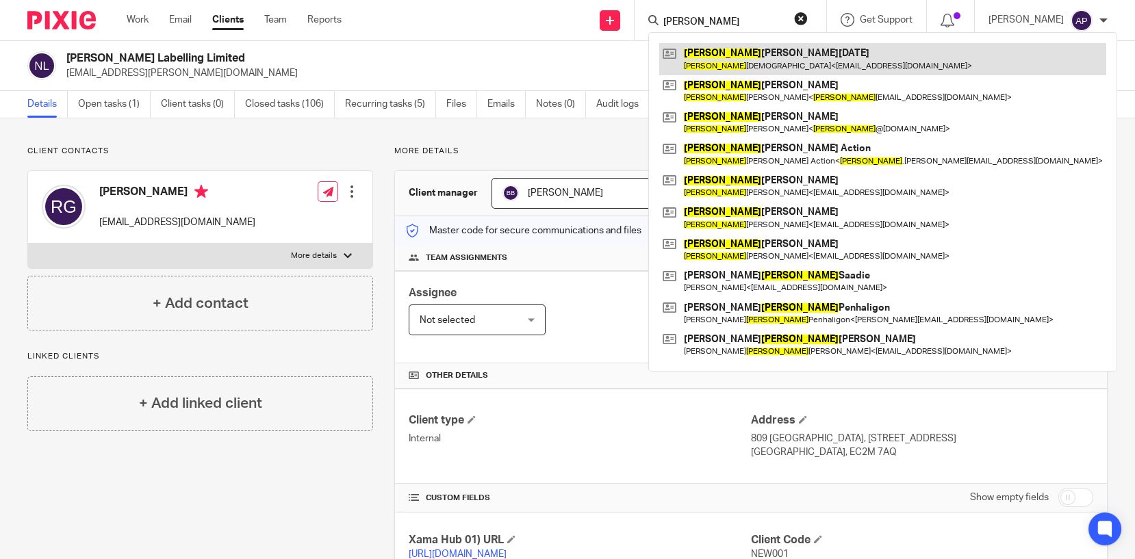
type input "JOHN"
click at [767, 64] on link at bounding box center [882, 58] width 447 height 31
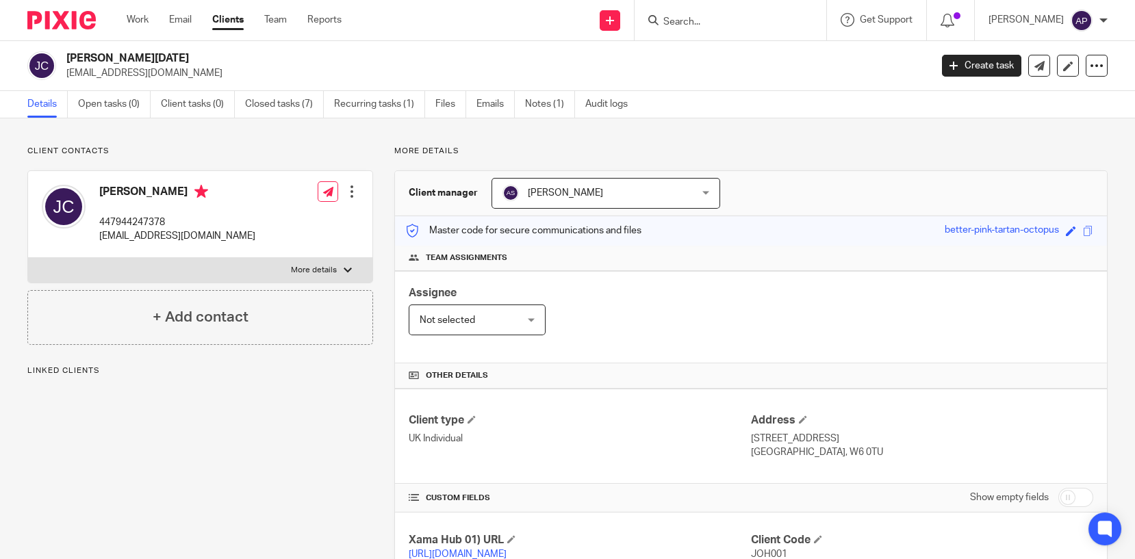
click at [55, 73] on div "[PERSON_NAME][DATE] [EMAIL_ADDRESS][DOMAIN_NAME]" at bounding box center [474, 65] width 894 height 29
drag, startPoint x: 54, startPoint y: 73, endPoint x: 217, endPoint y: 81, distance: 163.1
click at [217, 81] on div "John Aurelio Natale Cappuccini j.cappuccini@btinternet.com Create task Update f…" at bounding box center [567, 66] width 1135 height 50
click at [203, 71] on p "j.cappuccini@btinternet.com" at bounding box center [493, 73] width 855 height 14
drag, startPoint x: 193, startPoint y: 70, endPoint x: 60, endPoint y: 77, distance: 133.6
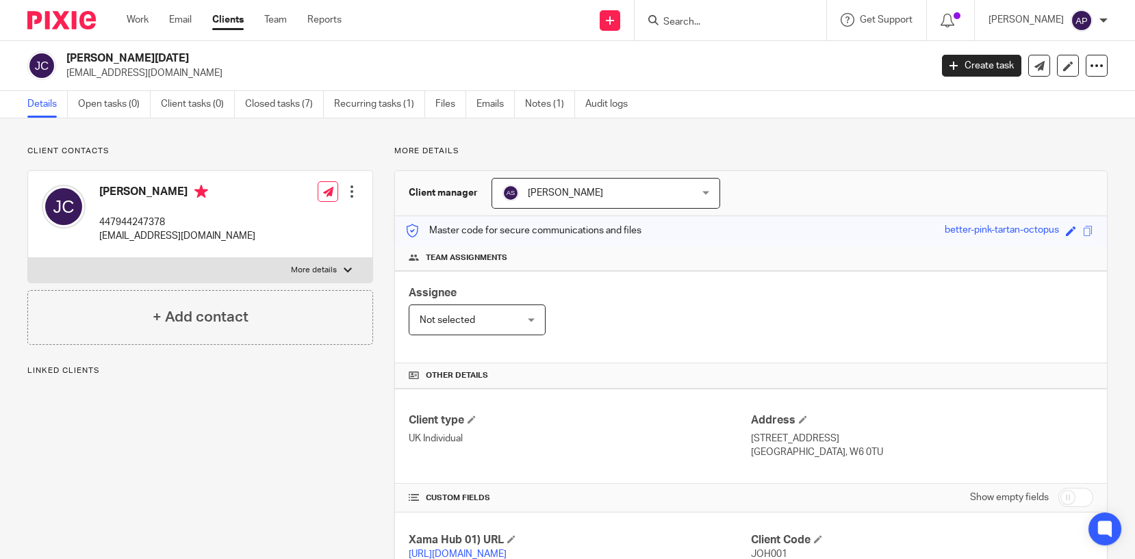
click at [60, 77] on div "John Aurelio Natale Cappuccini j.cappuccini@btinternet.com" at bounding box center [474, 65] width 894 height 29
drag, startPoint x: 60, startPoint y: 77, endPoint x: 235, endPoint y: 74, distance: 175.3
click at [235, 74] on p "[EMAIL_ADDRESS][DOMAIN_NAME]" at bounding box center [493, 73] width 855 height 14
click at [198, 77] on p "[EMAIL_ADDRESS][DOMAIN_NAME]" at bounding box center [493, 73] width 855 height 14
drag, startPoint x: 63, startPoint y: 73, endPoint x: 212, endPoint y: 73, distance: 149.2
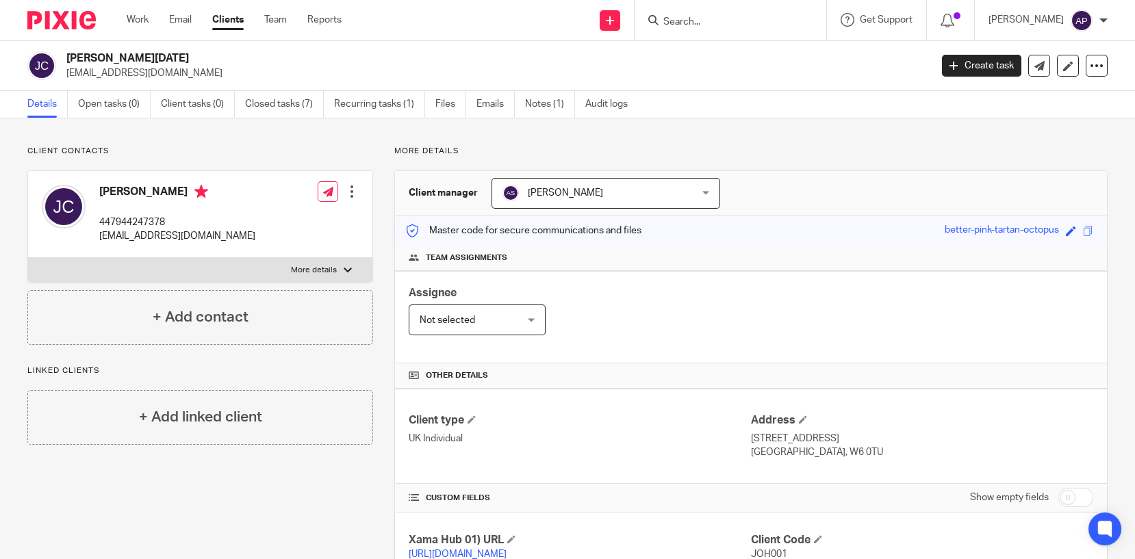
click at [212, 73] on div "John Aurelio Natale Cappuccini j.cappuccini@btinternet.com" at bounding box center [474, 65] width 894 height 29
copy p "[EMAIL_ADDRESS][DOMAIN_NAME]"
drag, startPoint x: 69, startPoint y: 55, endPoint x: 252, endPoint y: 55, distance: 182.8
click at [252, 55] on h2 "John Aurelio Natale Cappuccini" at bounding box center [408, 58] width 684 height 14
copy h2 "John Aurelio Natale Cappuccini"
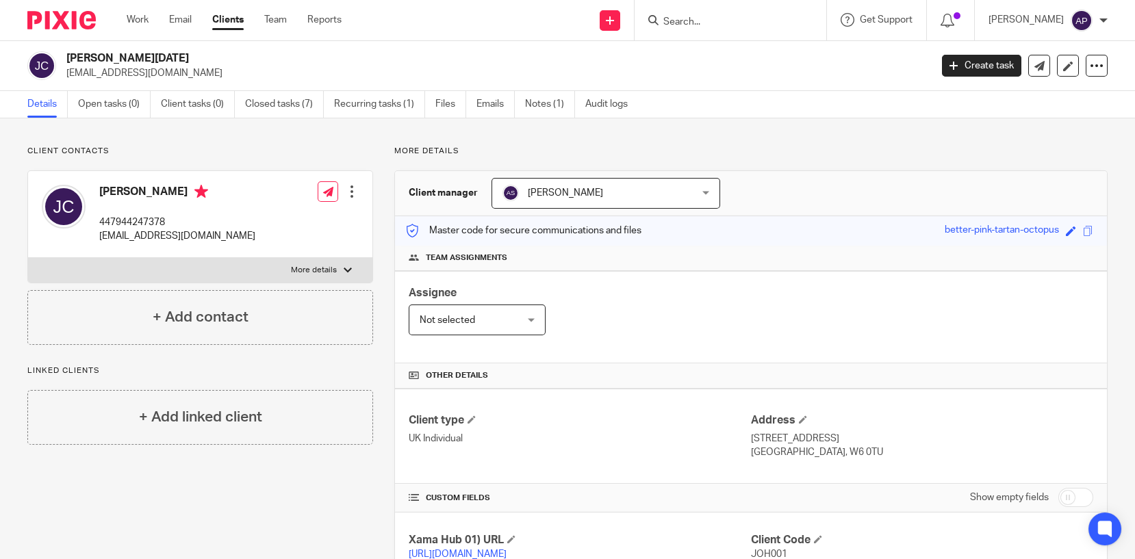
click at [680, 23] on input "Search" at bounding box center [723, 22] width 123 height 12
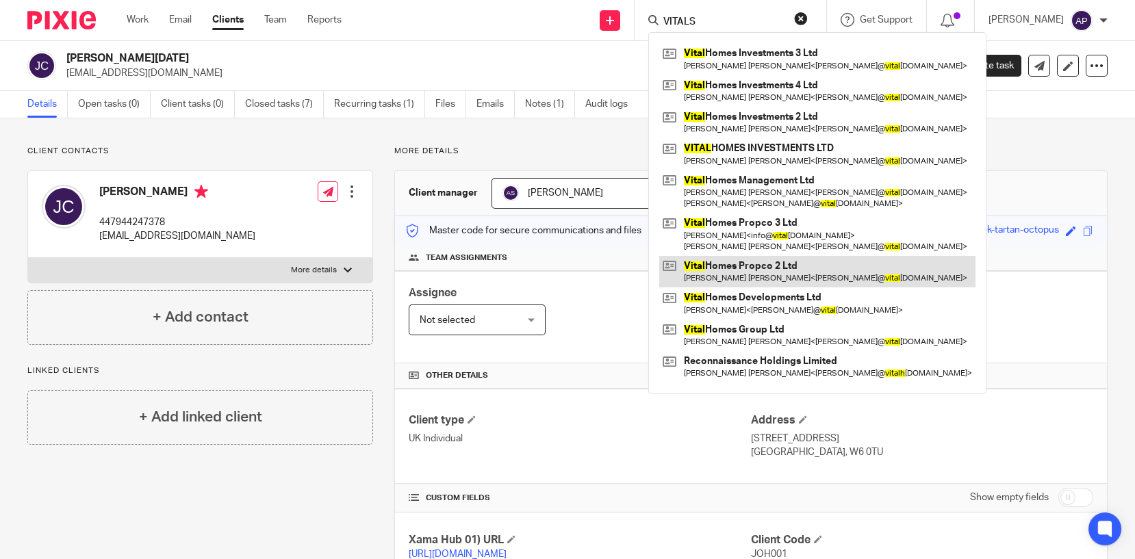
type input "VITALS"
click at [810, 281] on link at bounding box center [817, 271] width 316 height 31
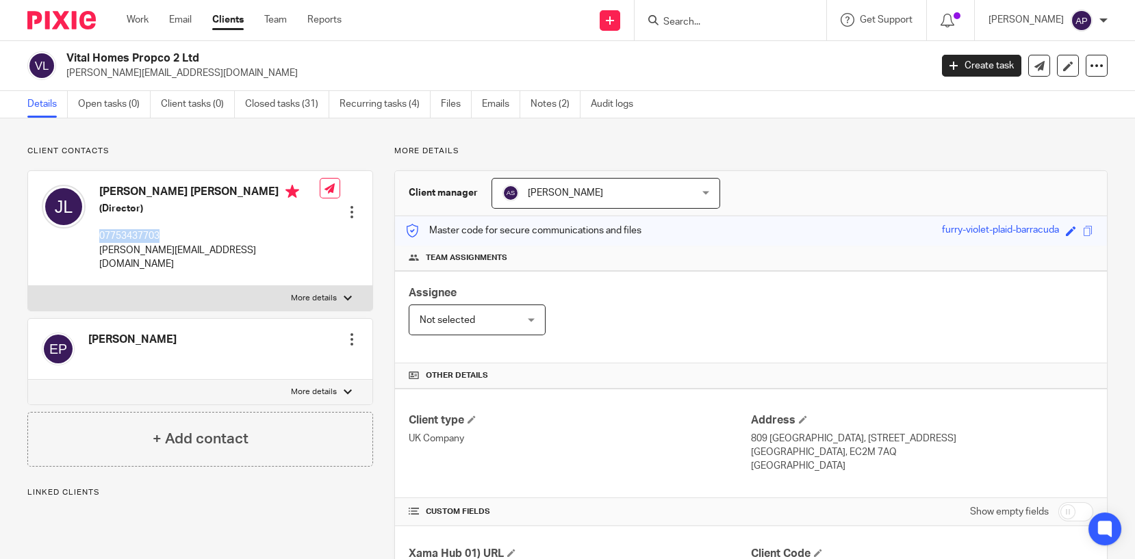
drag, startPoint x: 97, startPoint y: 235, endPoint x: 162, endPoint y: 231, distance: 65.1
click at [162, 231] on div "[PERSON_NAME] [PERSON_NAME] (Director) 07753437703 [PERSON_NAME][EMAIL_ADDRESS]…" at bounding box center [181, 228] width 278 height 100
copy p "07753437703"
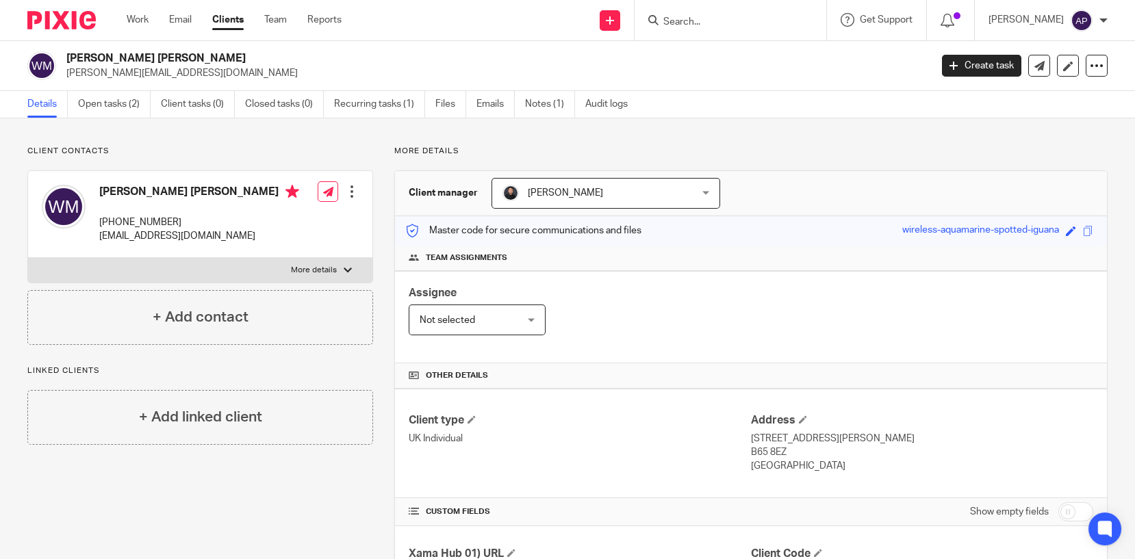
drag, startPoint x: 66, startPoint y: 53, endPoint x: 220, endPoint y: 53, distance: 153.3
click at [220, 53] on h2 "[PERSON_NAME] [PERSON_NAME]" at bounding box center [408, 58] width 684 height 14
copy h2 "[PERSON_NAME] [PERSON_NAME]"
drag, startPoint x: 741, startPoint y: 434, endPoint x: 810, endPoint y: 438, distance: 69.3
click at [810, 438] on div "Client type UK Individual Address [STREET_ADDRESS][PERSON_NAME] B65 8EZ [GEOGRA…" at bounding box center [751, 444] width 712 height 110
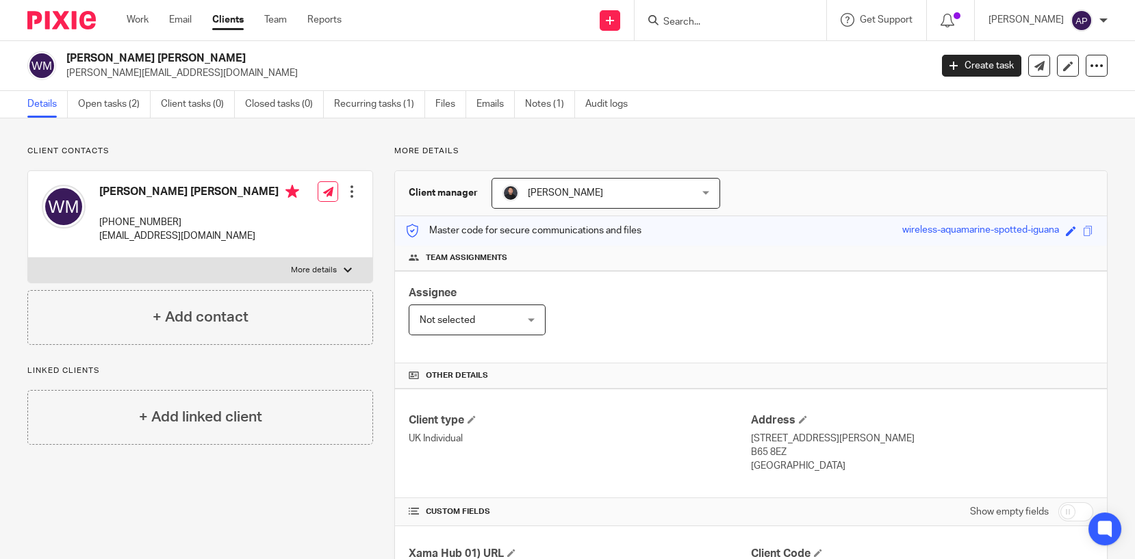
drag, startPoint x: 810, startPoint y: 438, endPoint x: 939, endPoint y: 405, distance: 133.5
click at [939, 405] on div "Client type UK Individual Address 21 Fallow Field Road, Rowley Regis B65 8EZ Un…" at bounding box center [751, 444] width 712 height 110
click at [886, 424] on h4 "Address" at bounding box center [922, 420] width 342 height 14
drag, startPoint x: 743, startPoint y: 436, endPoint x: 834, endPoint y: 440, distance: 91.1
click at [834, 440] on p "21 Fallow Field Road, Rowley Regis" at bounding box center [922, 439] width 342 height 14
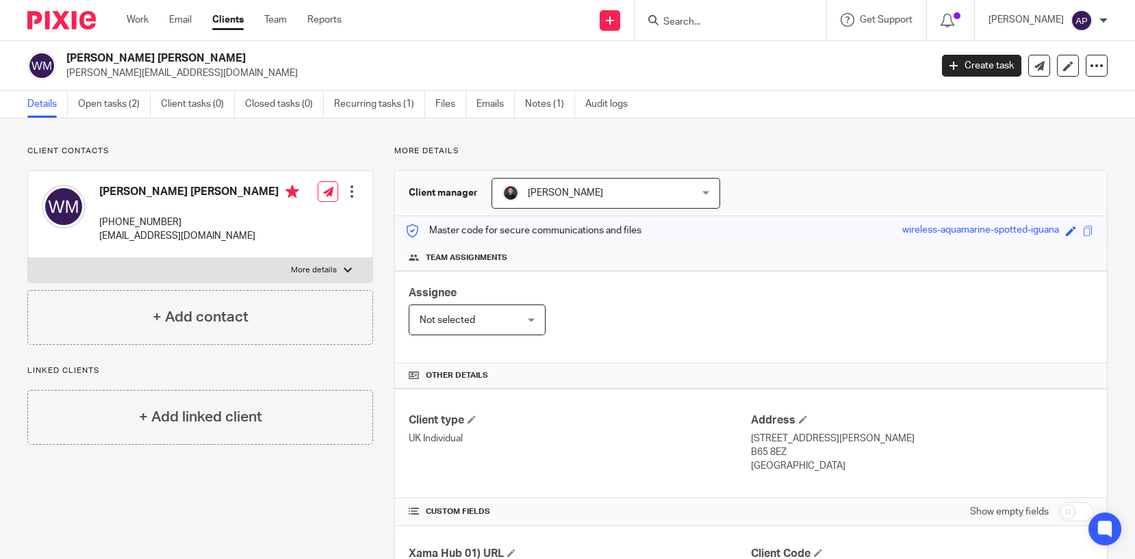
copy p "21 Fallow Field Road,"
drag, startPoint x: 875, startPoint y: 394, endPoint x: 867, endPoint y: 400, distance: 10.3
click at [874, 396] on div "Client type UK Individual Address 21 Fallow Field Road, Rowley Regis B65 8EZ Un…" at bounding box center [751, 444] width 712 height 110
drag, startPoint x: 836, startPoint y: 434, endPoint x: 895, endPoint y: 451, distance: 61.3
click at [895, 451] on div "Address 21 Fallow Field Road, Rowley Regis B65 8EZ United Kingdom" at bounding box center [922, 443] width 342 height 60
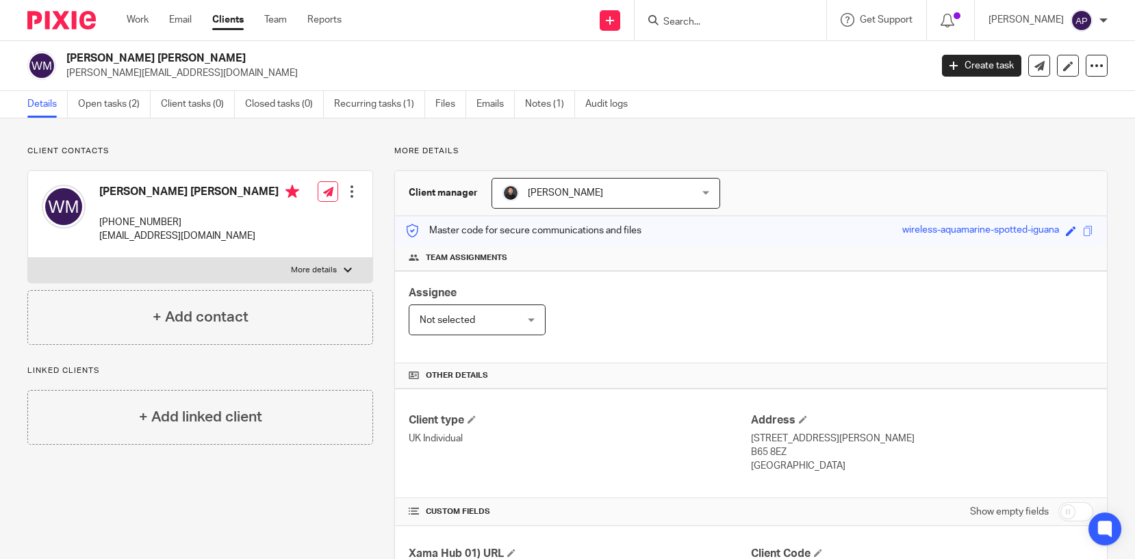
copy div "Rowley Regis B65 8EZ"
drag, startPoint x: 743, startPoint y: 464, endPoint x: 800, endPoint y: 466, distance: 57.5
click at [800, 466] on p "United Kingdom" at bounding box center [922, 466] width 342 height 14
drag, startPoint x: 740, startPoint y: 461, endPoint x: 775, endPoint y: 460, distance: 34.9
click at [775, 460] on div "Client type UK Individual Address 21 Fallow Field Road, Rowley Regis B65 8EZ Un…" at bounding box center [751, 444] width 712 height 110
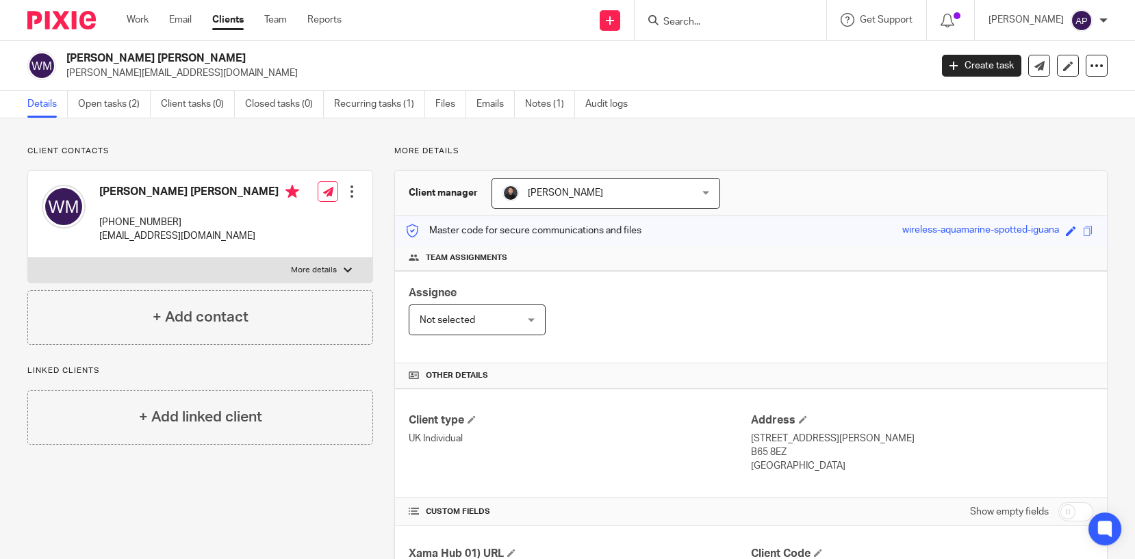
drag, startPoint x: 775, startPoint y: 460, endPoint x: 873, endPoint y: 470, distance: 98.4
click at [873, 470] on p "United Kingdom" at bounding box center [922, 466] width 342 height 14
drag, startPoint x: 743, startPoint y: 462, endPoint x: 819, endPoint y: 462, distance: 75.3
click at [819, 462] on p "United Kingdom" at bounding box center [922, 466] width 342 height 14
copy p "United Kingdom"
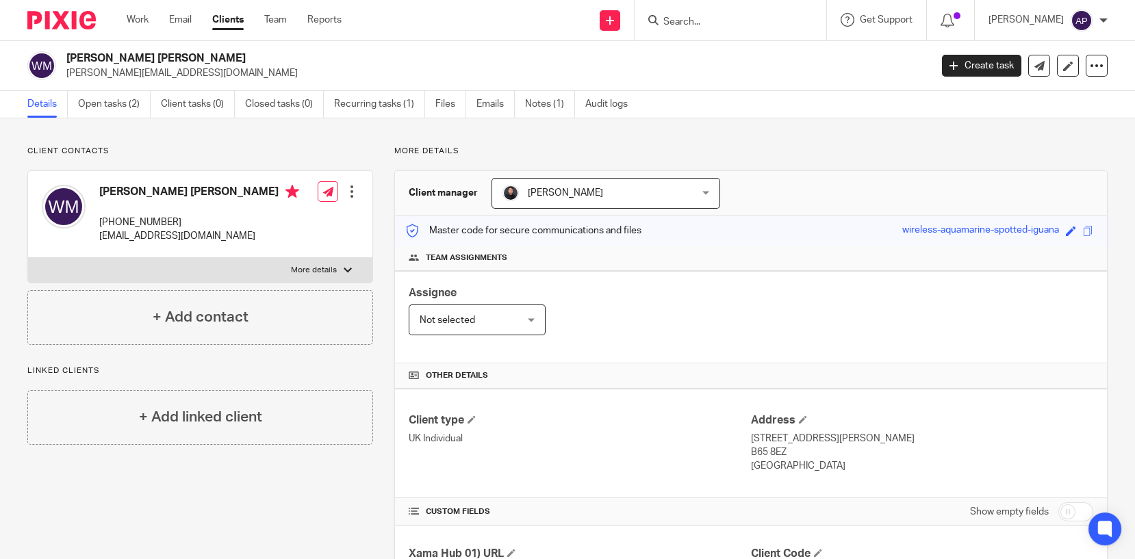
drag, startPoint x: 104, startPoint y: 218, endPoint x: 190, endPoint y: 217, distance: 85.6
click at [190, 217] on p "+44 777 232 2172" at bounding box center [199, 223] width 200 height 14
copy p "44 777 232 2172"
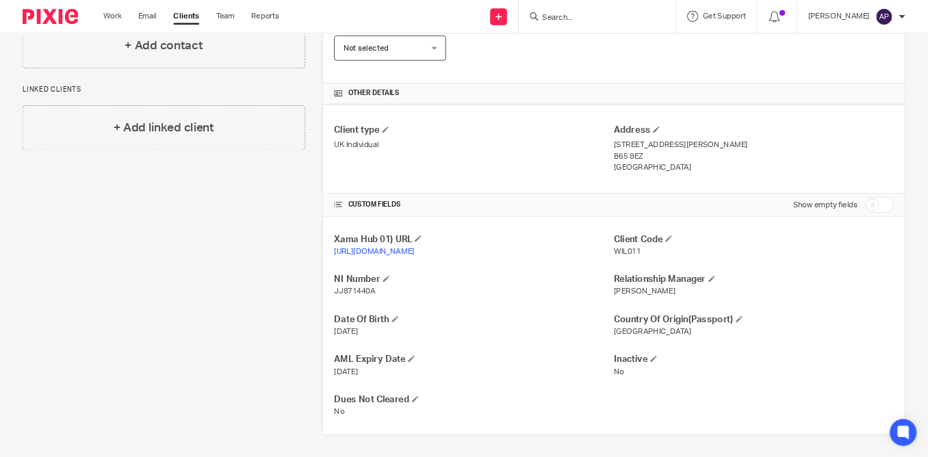
scroll to position [274, 0]
click at [581, 343] on h4 "NI Number" at bounding box center [580, 342] width 342 height 14
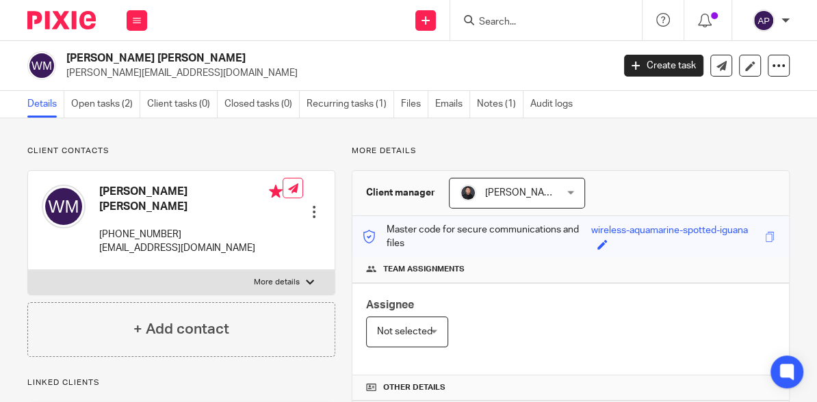
scroll to position [0, 0]
drag, startPoint x: 66, startPoint y: 55, endPoint x: 191, endPoint y: 58, distance: 125.3
click at [191, 58] on h2 "William Douglas Martin" at bounding box center [281, 58] width 430 height 14
copy h2 "William Douglas Martin"
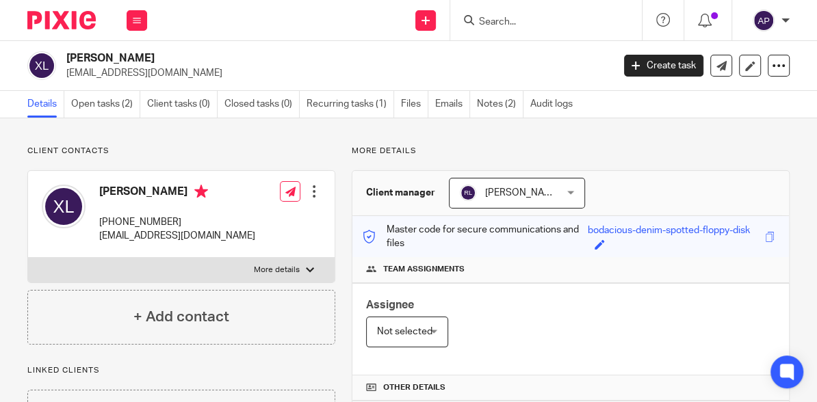
drag, startPoint x: 66, startPoint y: 55, endPoint x: 131, endPoint y: 57, distance: 64.4
click at [131, 57] on h2 "[PERSON_NAME]" at bounding box center [281, 58] width 430 height 14
copy h2 "[PERSON_NAME]"
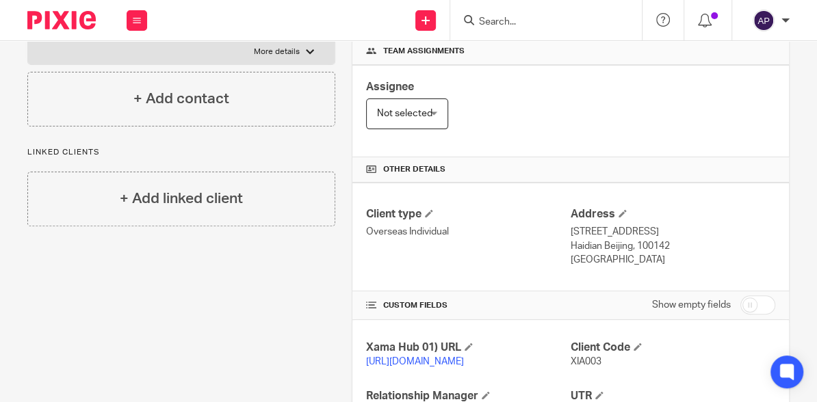
scroll to position [274, 0]
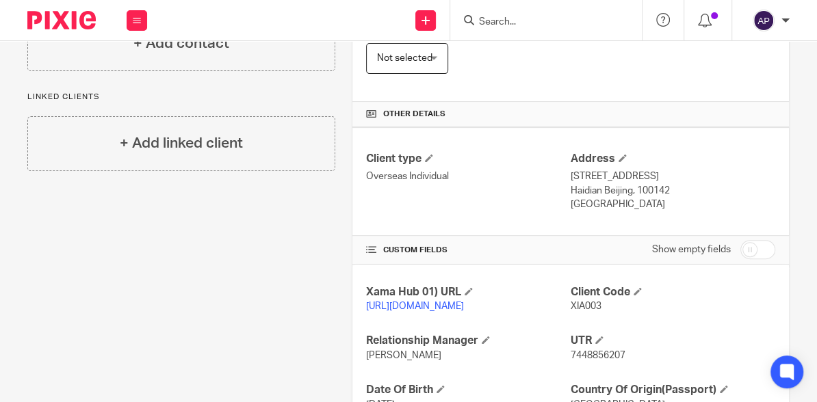
drag, startPoint x: 565, startPoint y: 172, endPoint x: 598, endPoint y: 173, distance: 32.9
click at [598, 173] on p "[STREET_ADDRESS]" at bounding box center [673, 177] width 205 height 14
copy p "Flat 501"
click at [604, 171] on p "[STREET_ADDRESS]" at bounding box center [673, 177] width 205 height 14
drag, startPoint x: 604, startPoint y: 173, endPoint x: 718, endPoint y: 178, distance: 113.7
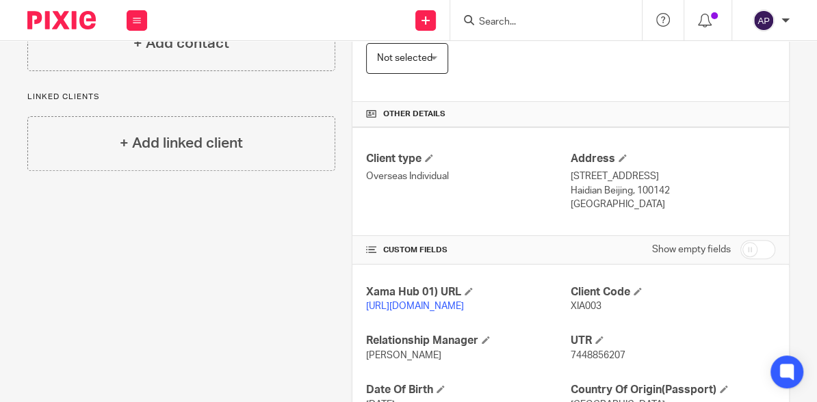
click at [718, 178] on p "[STREET_ADDRESS]" at bounding box center [673, 177] width 205 height 14
copy p "[STREET_ADDRESS]"
drag, startPoint x: 698, startPoint y: 201, endPoint x: 698, endPoint y: 191, distance: 9.6
click at [698, 198] on p "Haidian Beijing, 100142" at bounding box center [673, 191] width 205 height 14
drag, startPoint x: 692, startPoint y: 171, endPoint x: 762, endPoint y: 186, distance: 71.4
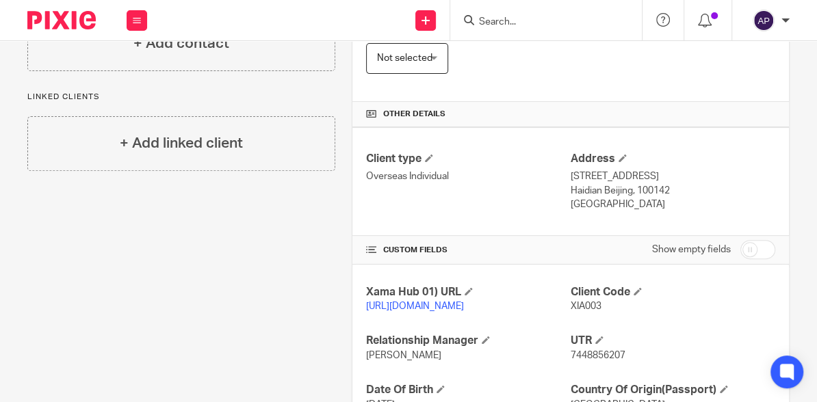
click at [762, 183] on p "[STREET_ADDRESS]" at bounding box center [673, 177] width 205 height 14
copy p "[STREET_ADDRESS]"
drag, startPoint x: 565, startPoint y: 202, endPoint x: 630, endPoint y: 206, distance: 65.8
click at [630, 198] on p "Haidian Beijing, 100142" at bounding box center [673, 191] width 205 height 14
copy p "Haidian [GEOGRAPHIC_DATA],"
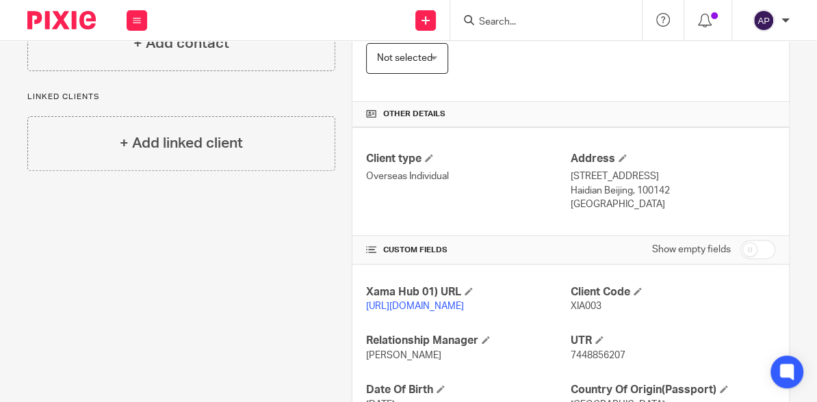
click at [578, 211] on p "[GEOGRAPHIC_DATA]" at bounding box center [673, 205] width 205 height 14
copy p "[GEOGRAPHIC_DATA]"
drag, startPoint x: 635, startPoint y: 200, endPoint x: 663, endPoint y: 200, distance: 27.4
click at [663, 198] on p "Haidian Beijing, 100142" at bounding box center [673, 191] width 205 height 14
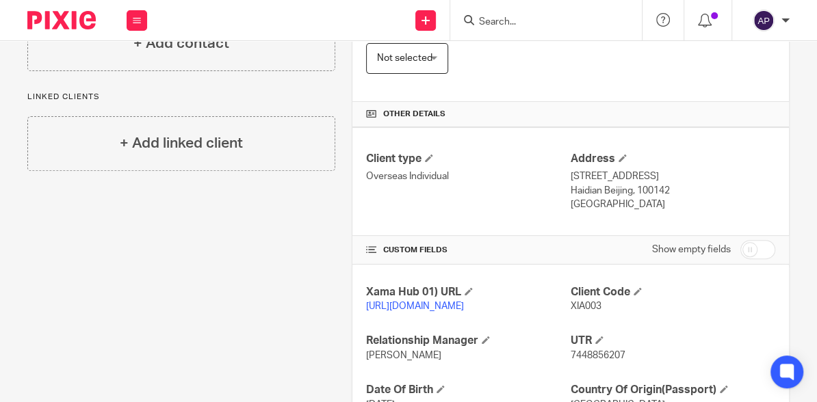
click at [649, 198] on p "Haidian Beijing, 100142" at bounding box center [673, 191] width 205 height 14
copy p "100142"
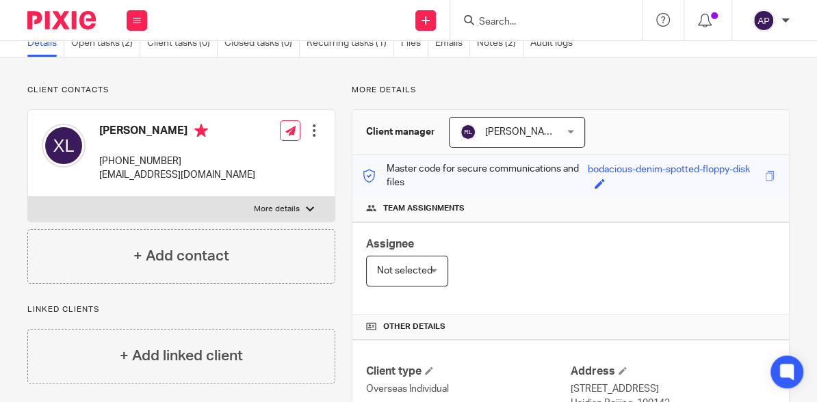
scroll to position [0, 0]
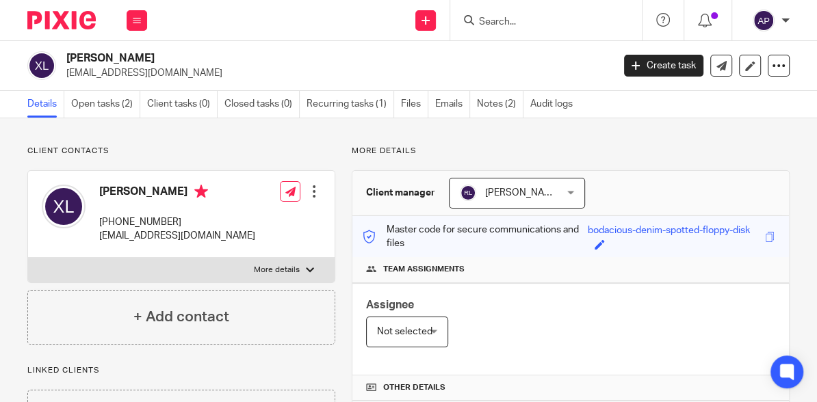
drag, startPoint x: 101, startPoint y: 220, endPoint x: 188, endPoint y: 220, distance: 86.2
click at [187, 220] on p "[PHONE_NUMBER]" at bounding box center [177, 223] width 156 height 14
copy p "[PHONE_NUMBER]"
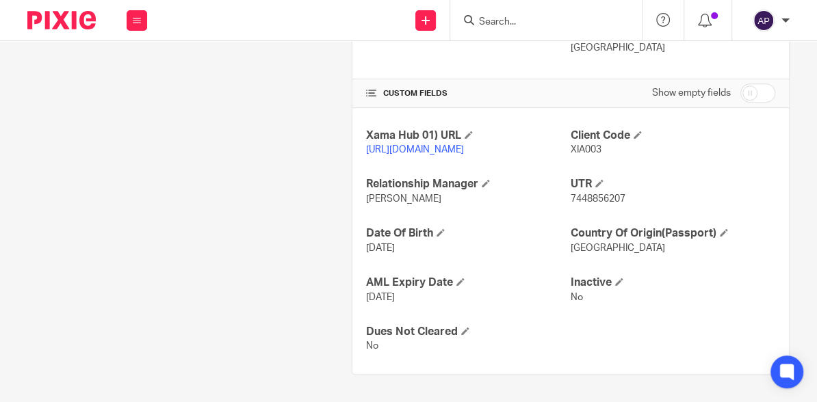
scroll to position [414, 0]
